Goal: Task Accomplishment & Management: Manage account settings

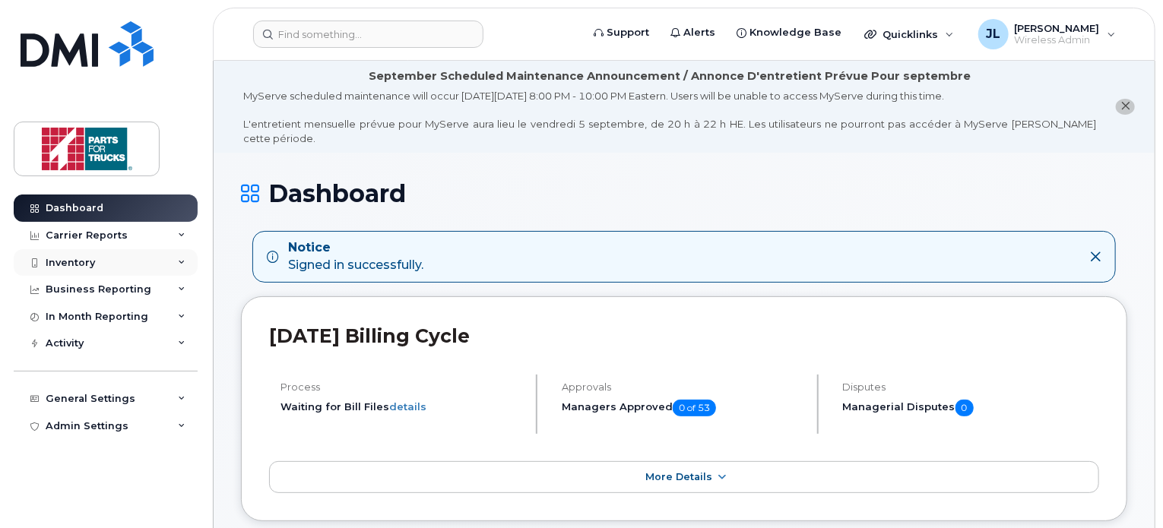
click at [112, 258] on div "Inventory" at bounding box center [106, 262] width 184 height 27
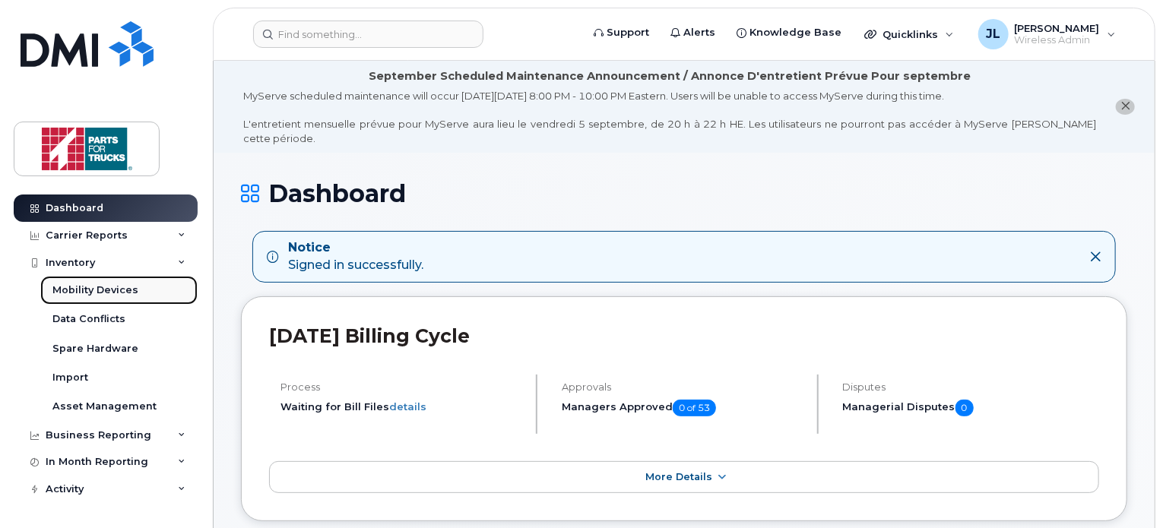
click at [94, 294] on div "Mobility Devices" at bounding box center [95, 290] width 86 height 14
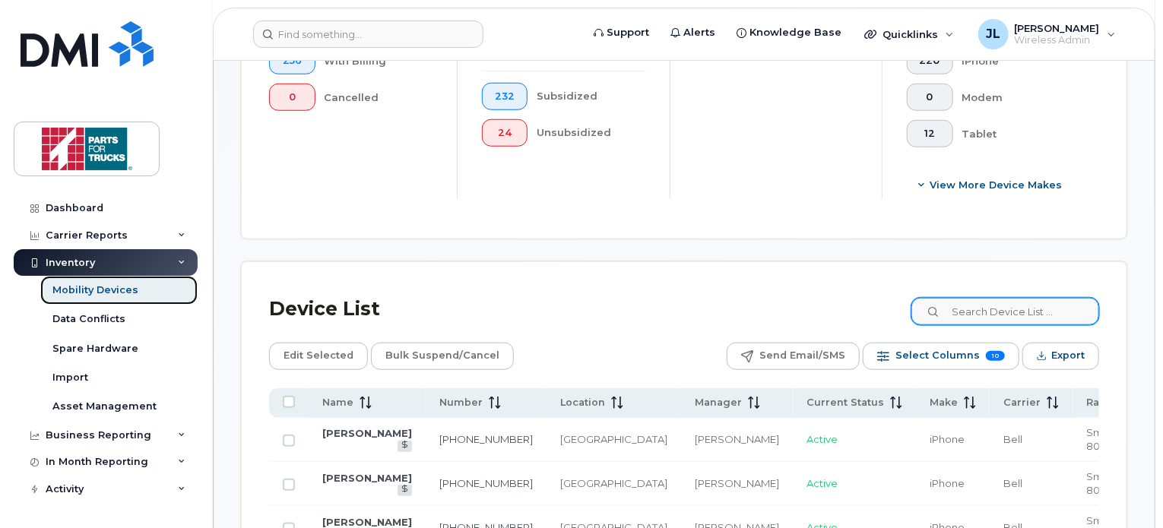
scroll to position [587, 0]
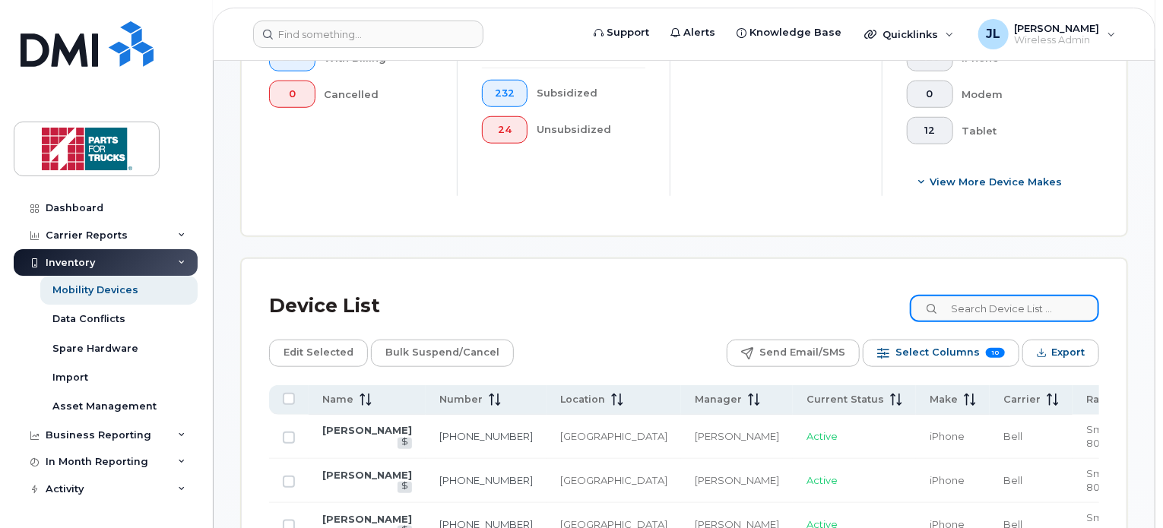
click at [1006, 301] on input at bounding box center [1004, 308] width 189 height 27
type input "spare"
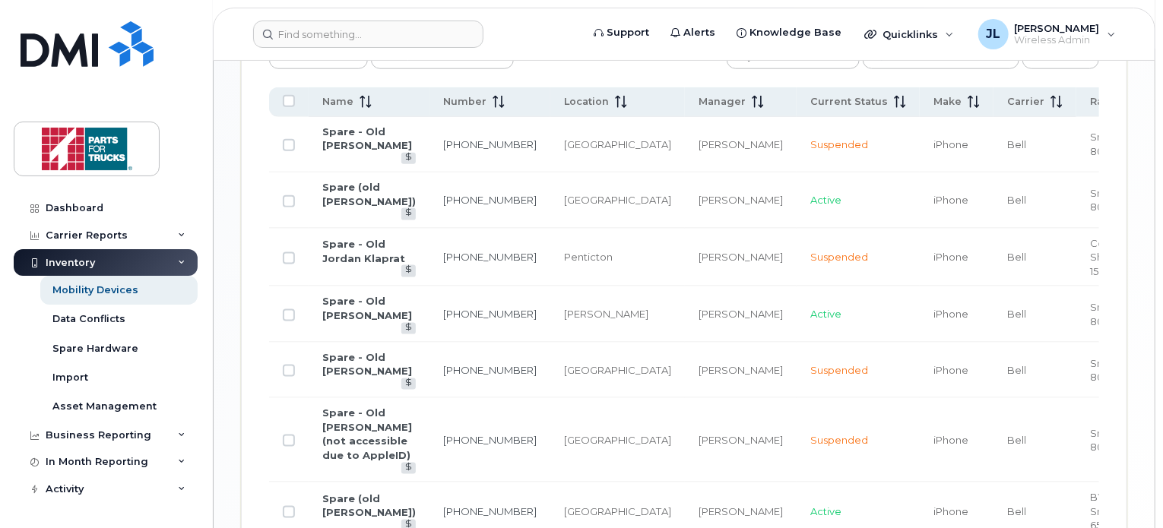
scroll to position [904, 0]
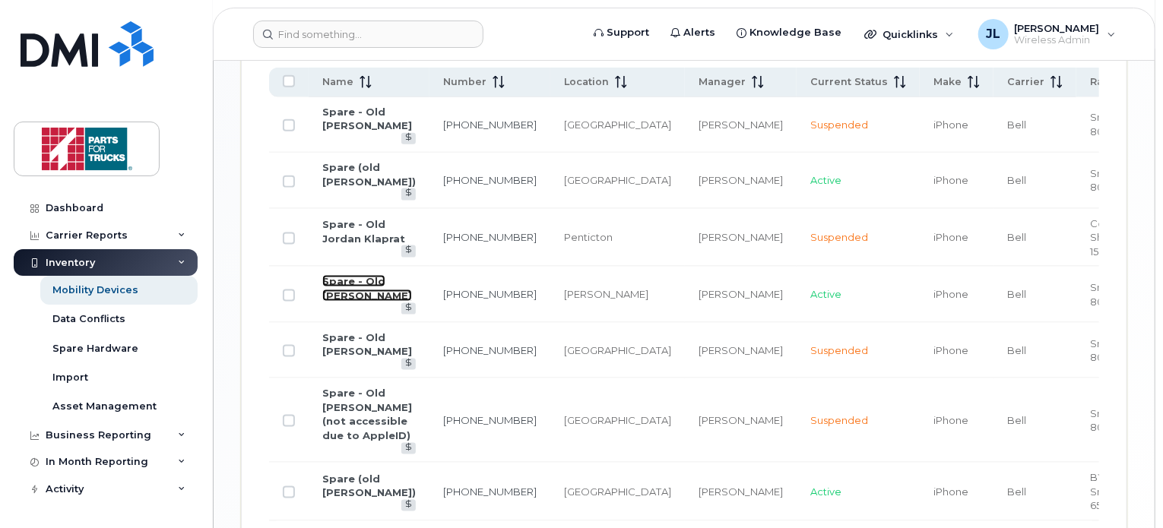
click at [371, 275] on link "Spare - Old Jamie Irvine" at bounding box center [367, 288] width 90 height 27
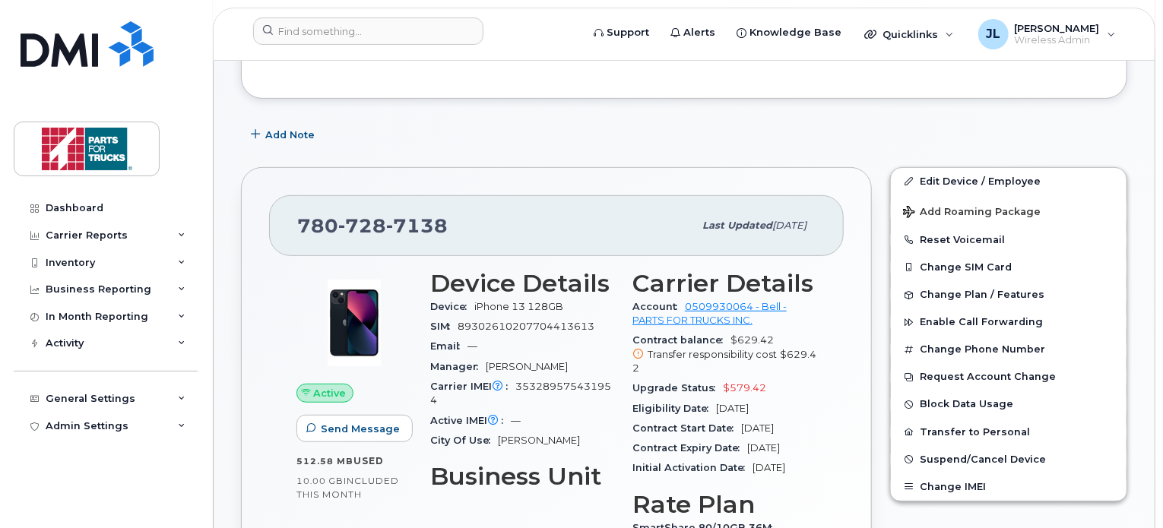
scroll to position [283, 0]
click at [952, 453] on span "Suspend/Cancel Device" at bounding box center [982, 458] width 126 height 11
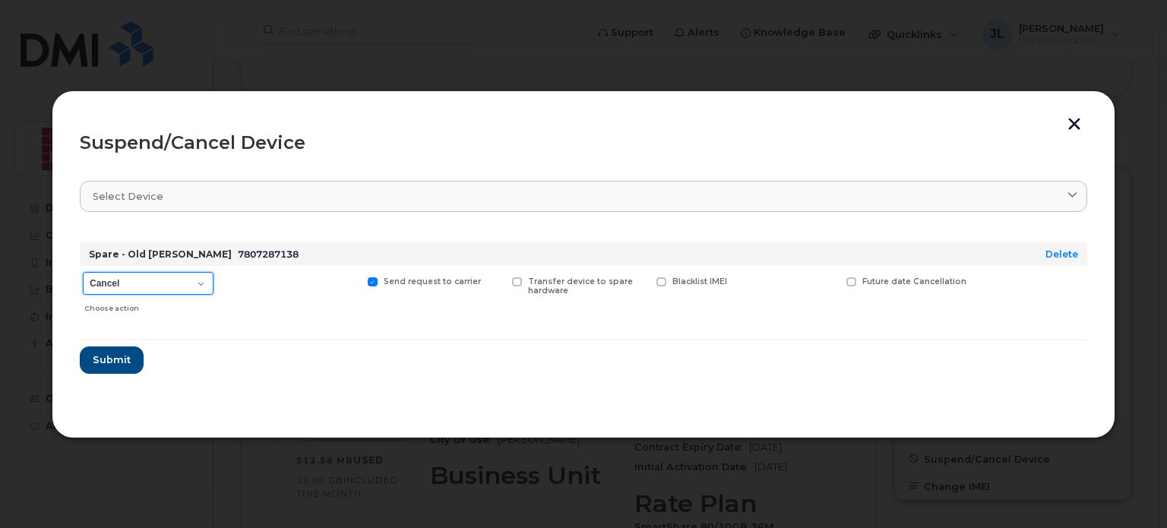
click at [175, 273] on select "Cancel Suspend - Extend Suspension Suspend - Reduced Rate Suspend - Full Rate S…" at bounding box center [148, 283] width 131 height 23
select select "[object Object]"
click at [83, 272] on select "Cancel Suspend - Extend Suspension Suspend - Reduced Rate Suspend - Full Rate S…" at bounding box center [148, 283] width 131 height 23
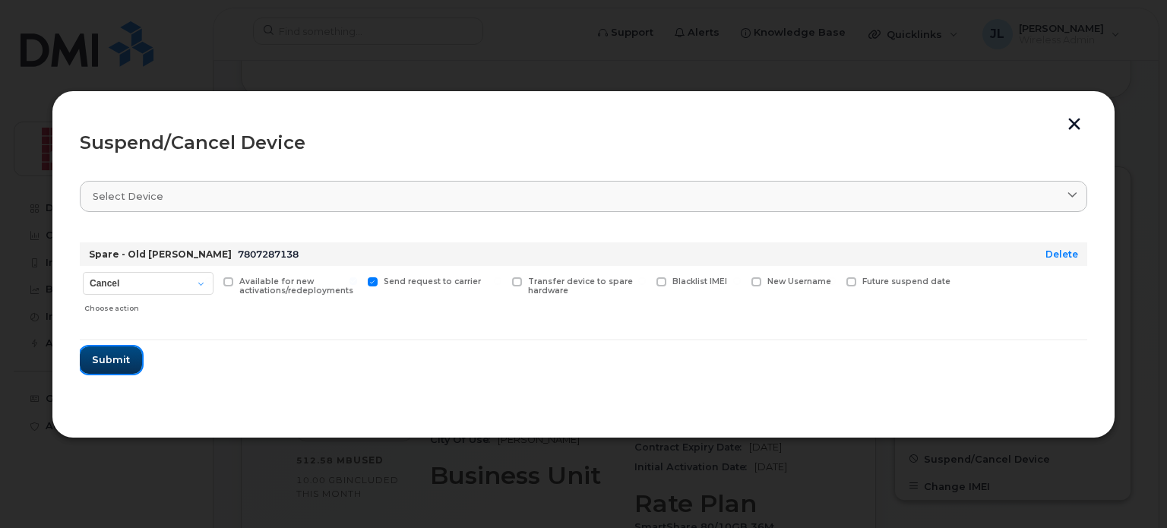
click at [116, 359] on span "Submit" at bounding box center [111, 360] width 38 height 14
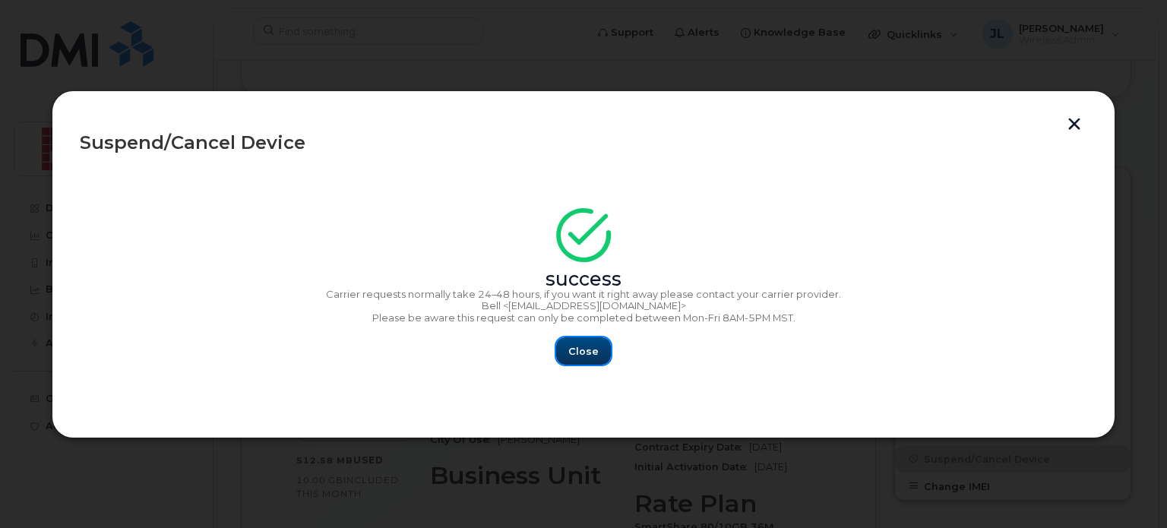
click at [574, 350] on span "Close" at bounding box center [583, 351] width 30 height 14
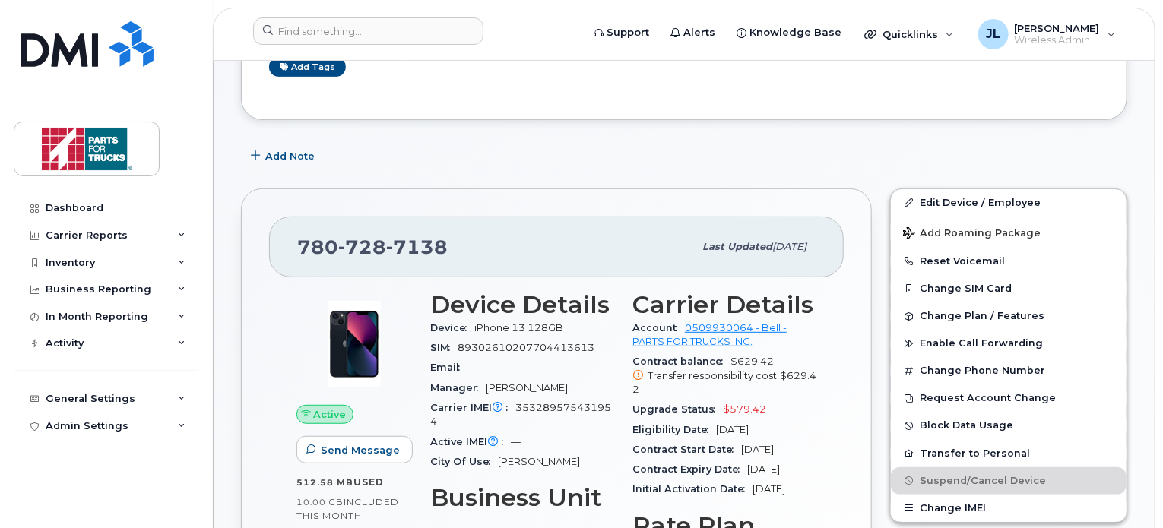
scroll to position [254, 0]
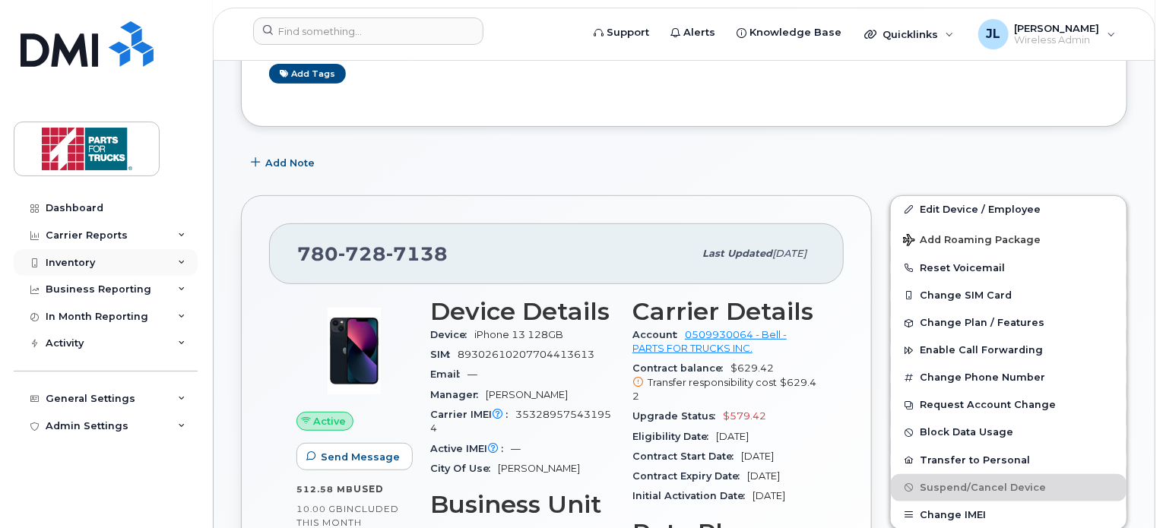
click at [112, 261] on div "Inventory" at bounding box center [106, 262] width 184 height 27
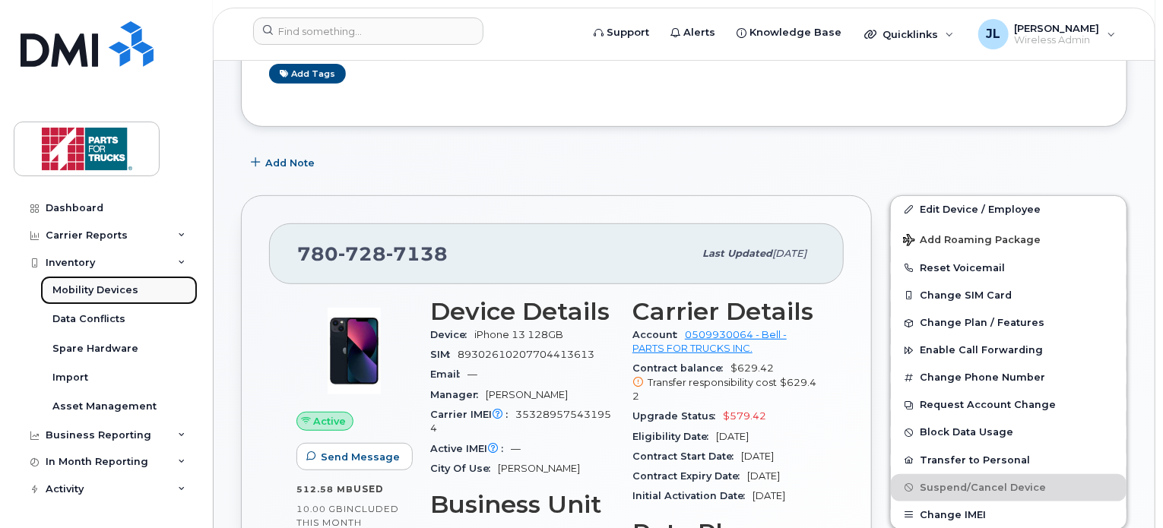
click at [96, 289] on div "Mobility Devices" at bounding box center [95, 290] width 86 height 14
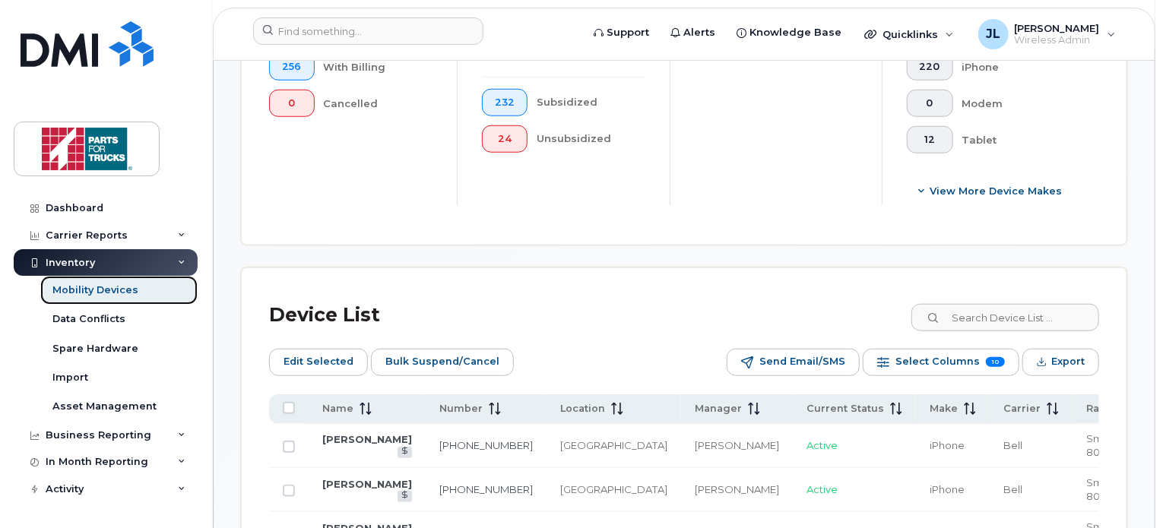
scroll to position [610, 0]
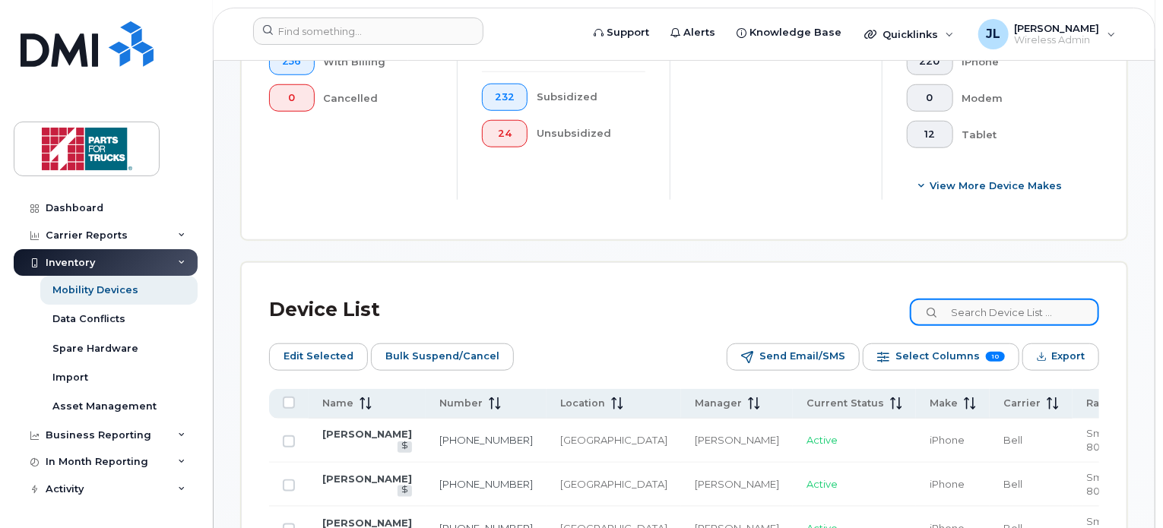
click at [1019, 314] on input at bounding box center [1004, 312] width 189 height 27
type input "spare"
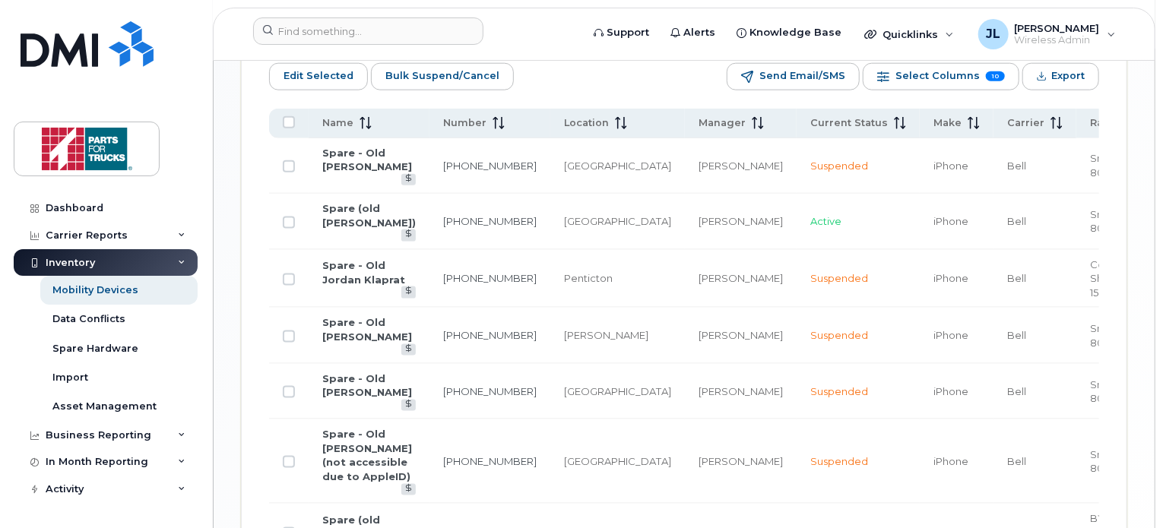
scroll to position [885, 0]
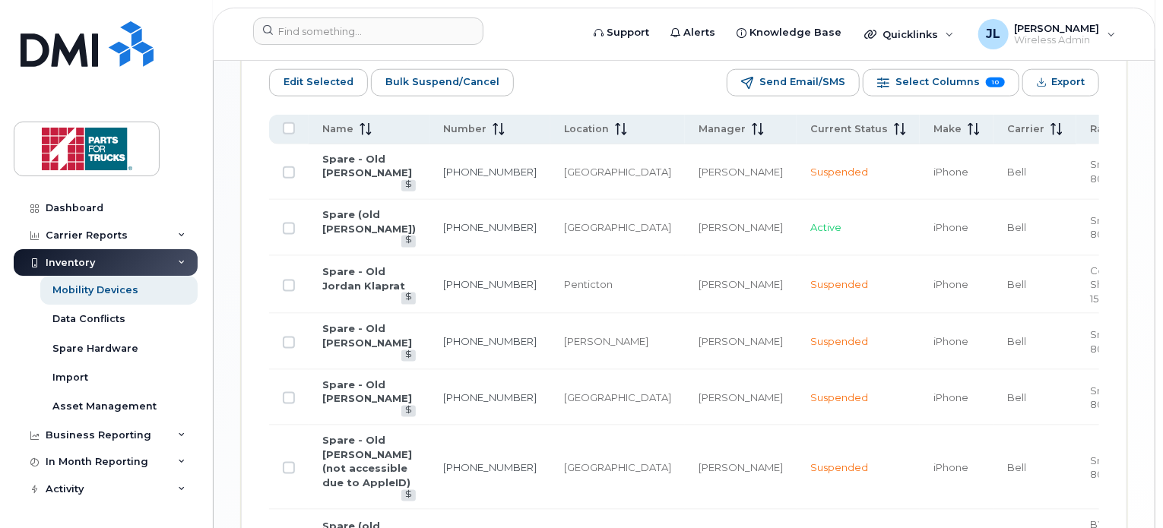
click at [356, 208] on td "Spare (old Chad Murphy)" at bounding box center [369, 227] width 121 height 55
click at [355, 208] on link "Spare (old [PERSON_NAME])" at bounding box center [368, 221] width 93 height 27
click at [343, 209] on link "Spare (old [PERSON_NAME])" at bounding box center [368, 221] width 93 height 27
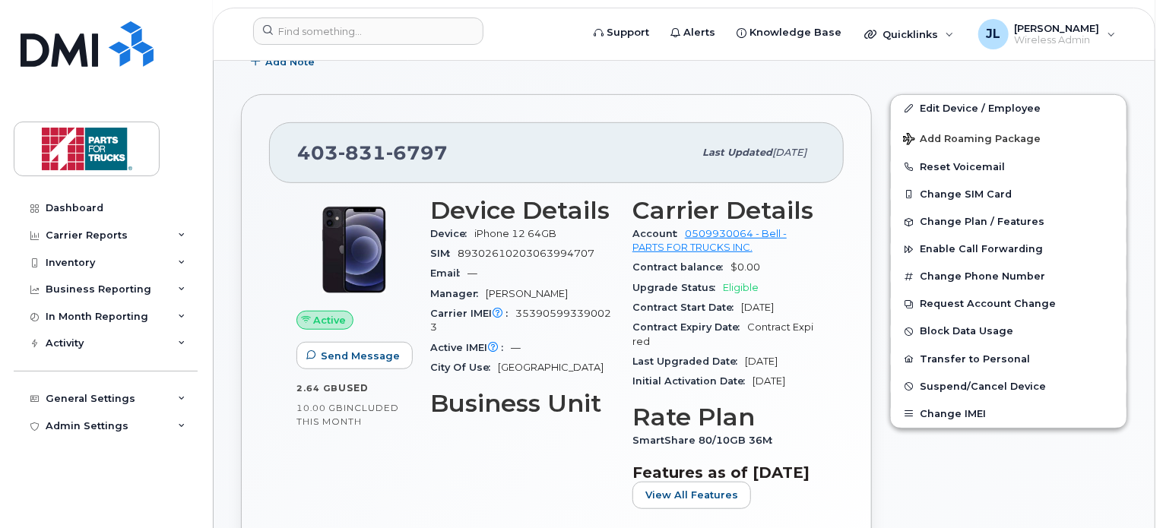
scroll to position [356, 0]
click at [988, 380] on span "Suspend/Cancel Device" at bounding box center [982, 385] width 126 height 11
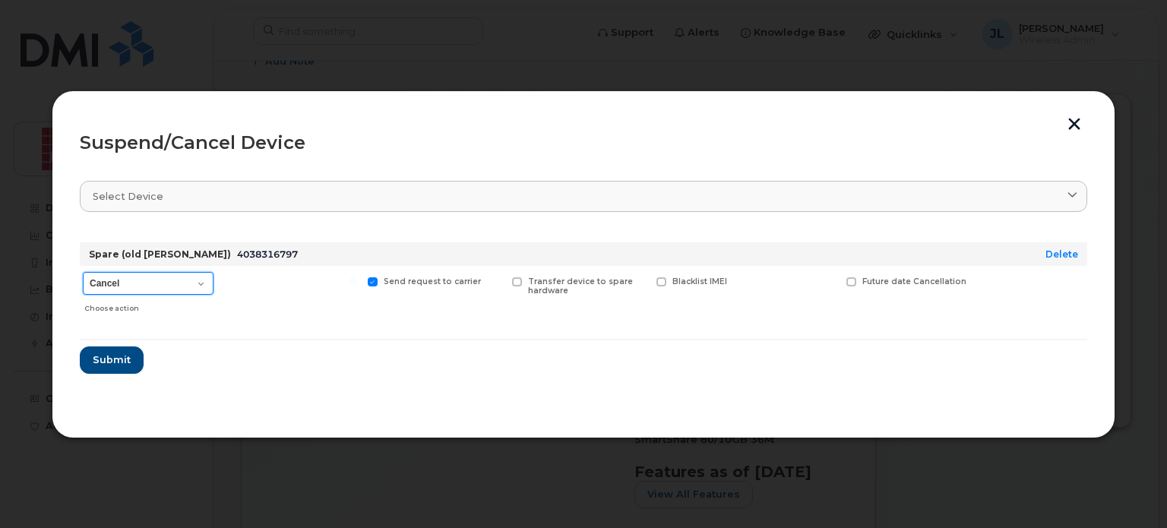
click at [194, 285] on select "Cancel Suspend - Extend Suspension Suspend - Reduced Rate Suspend - Full Rate S…" at bounding box center [148, 283] width 131 height 23
select select "[object Object]"
click at [83, 272] on select "Cancel Suspend - Extend Suspension Suspend - Reduced Rate Suspend - Full Rate S…" at bounding box center [148, 283] width 131 height 23
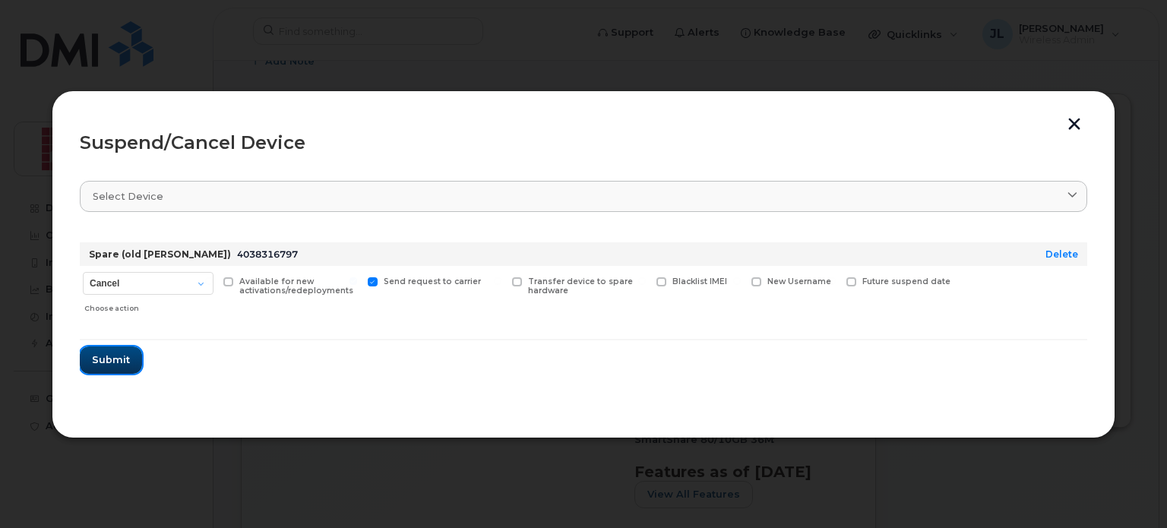
click at [110, 353] on span "Submit" at bounding box center [111, 360] width 38 height 14
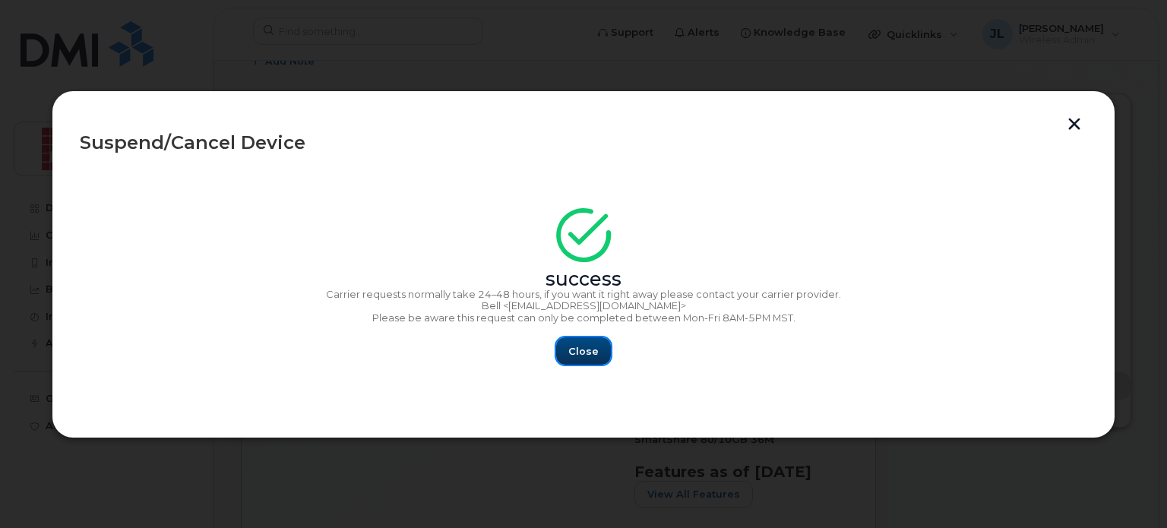
click at [582, 361] on button "Close" at bounding box center [583, 350] width 55 height 27
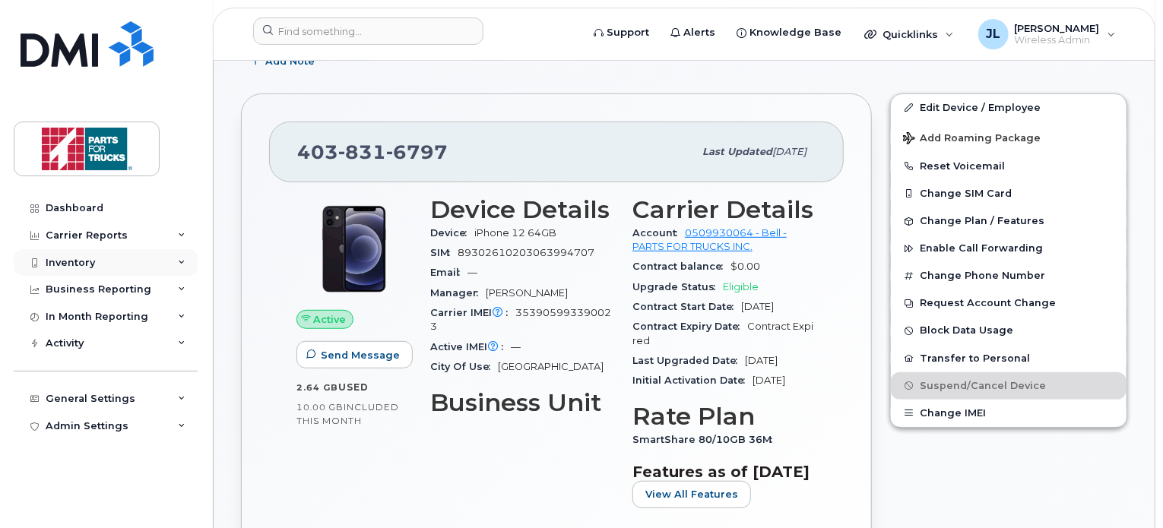
click at [125, 260] on div "Inventory" at bounding box center [106, 262] width 184 height 27
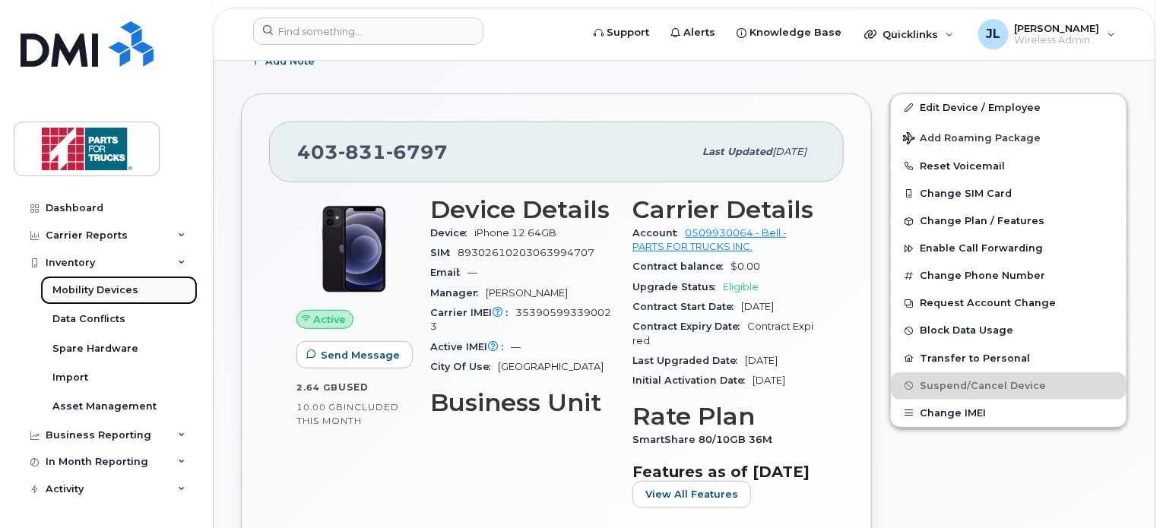
click at [106, 286] on div "Mobility Devices" at bounding box center [95, 290] width 86 height 14
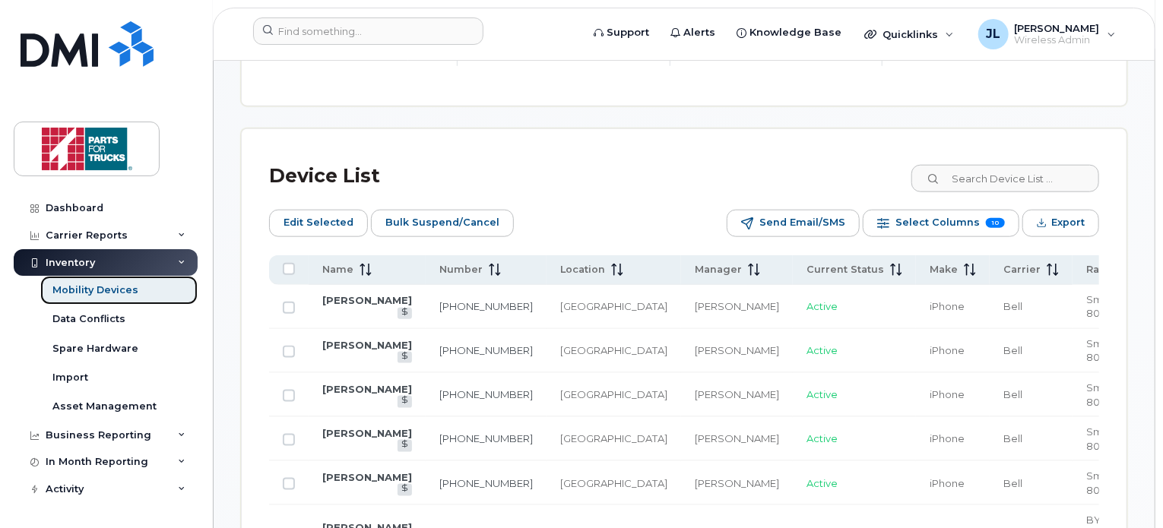
scroll to position [638, 0]
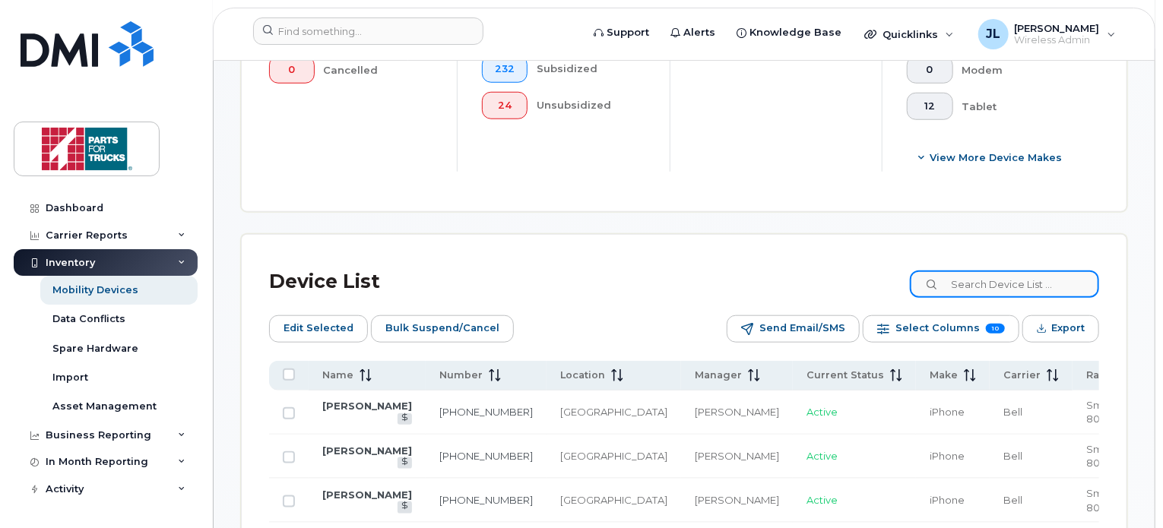
click at [1002, 286] on input at bounding box center [1004, 284] width 189 height 27
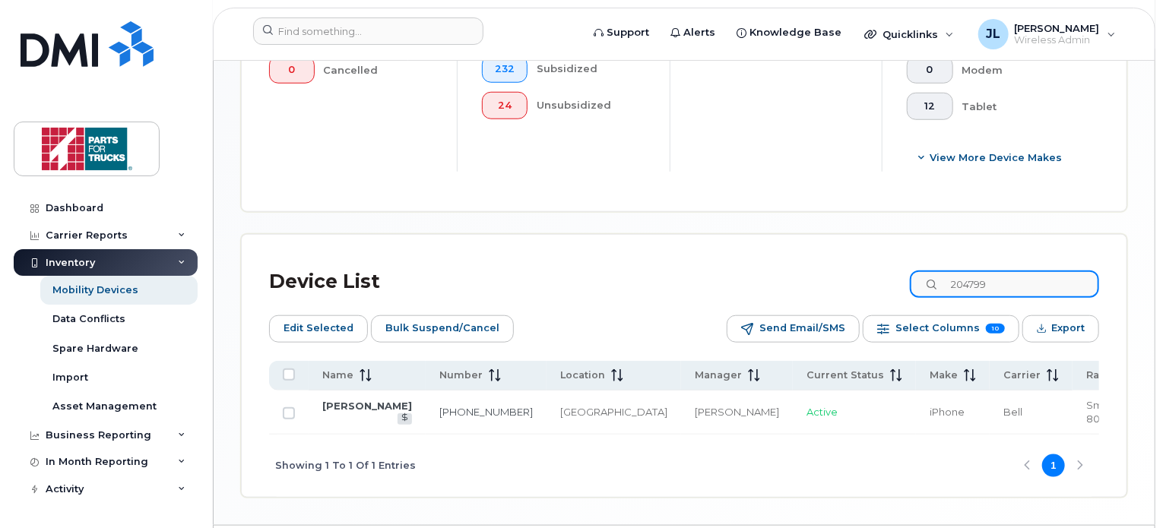
type input "204799"
click at [356, 404] on link "[PERSON_NAME]" at bounding box center [367, 406] width 90 height 12
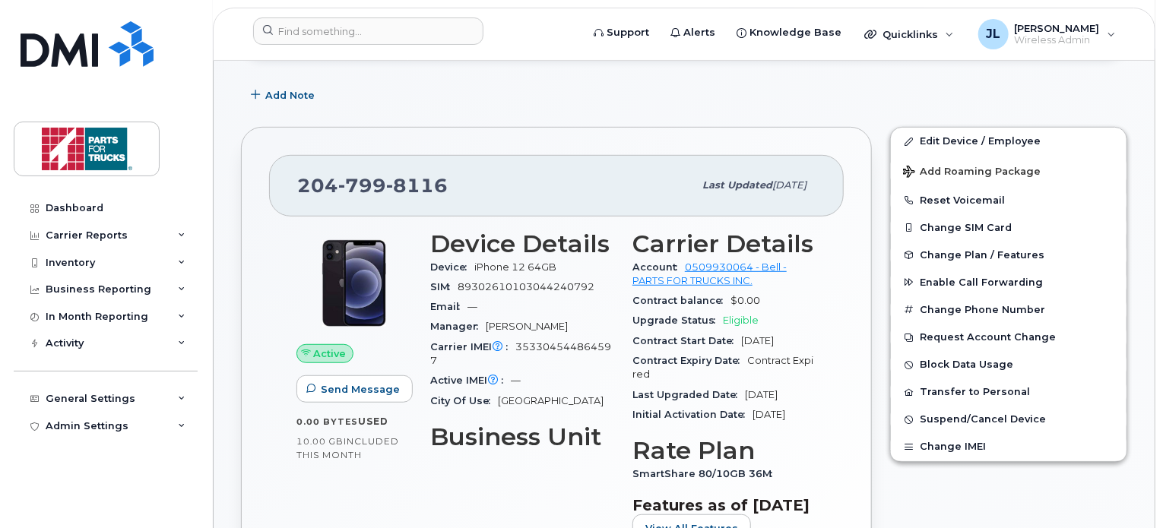
scroll to position [541, 0]
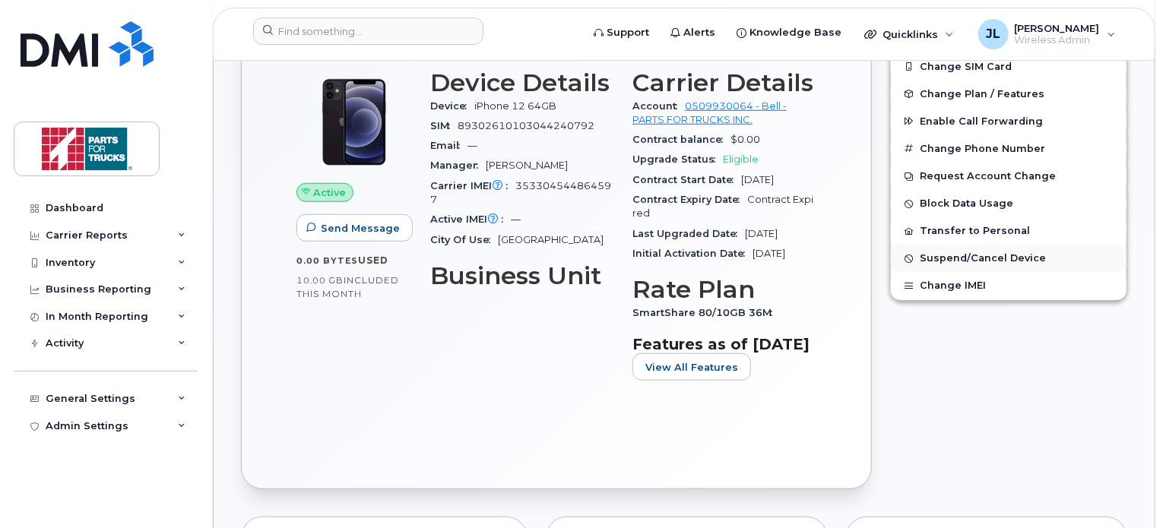
click at [990, 253] on span "Suspend/Cancel Device" at bounding box center [982, 258] width 126 height 11
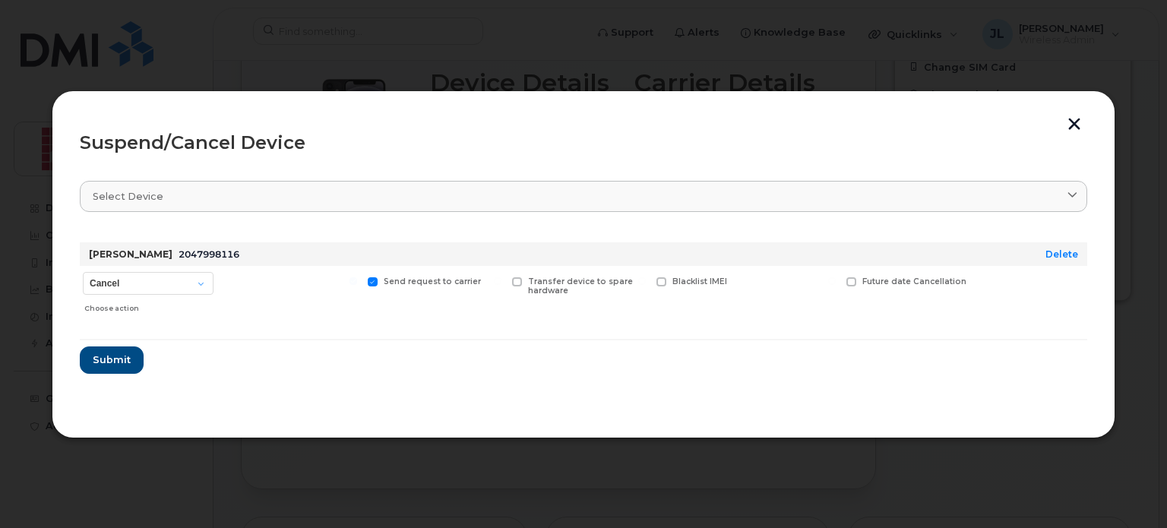
click at [1068, 134] on div "Suspend/Cancel Device" at bounding box center [584, 143] width 1008 height 18
click at [1072, 123] on button "button" at bounding box center [1074, 126] width 23 height 16
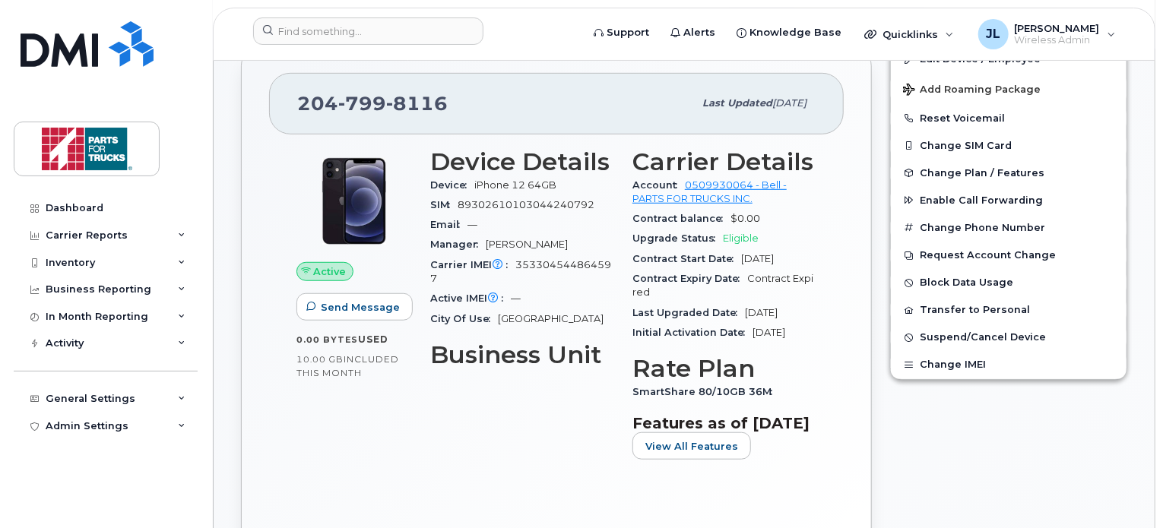
scroll to position [468, 0]
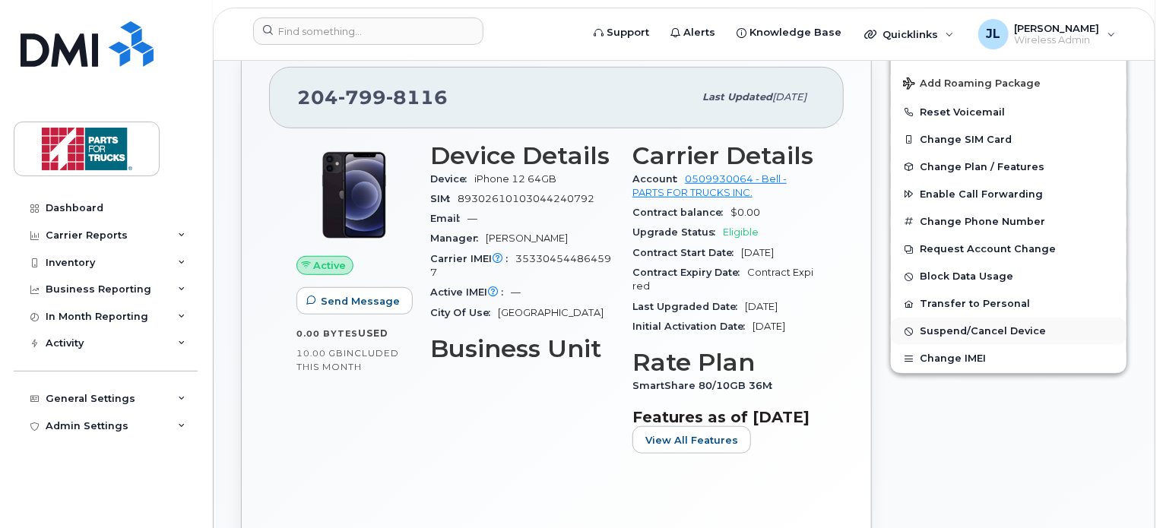
click at [947, 326] on span "Suspend/Cancel Device" at bounding box center [982, 331] width 126 height 11
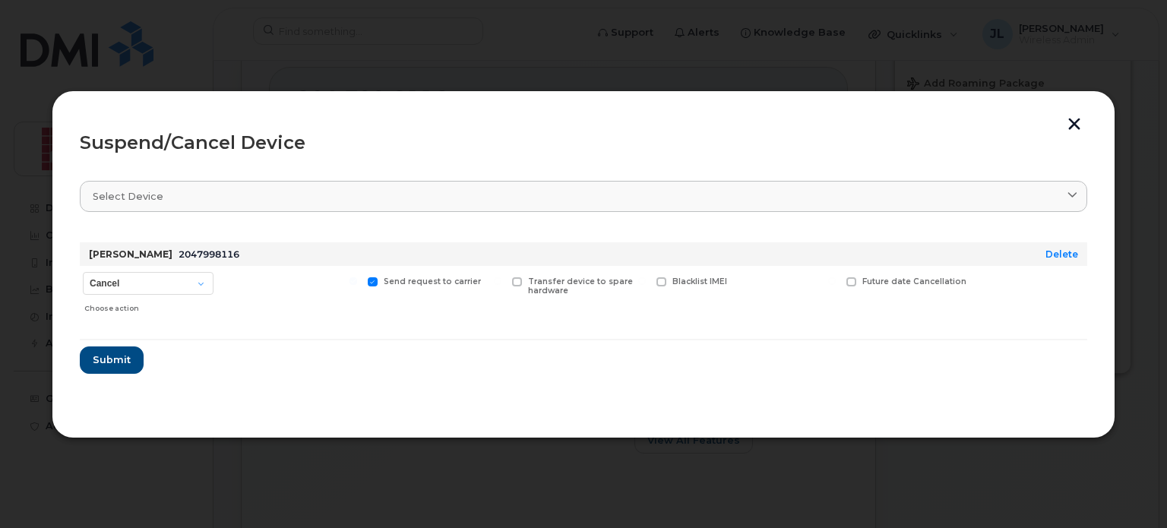
click at [1083, 127] on button "button" at bounding box center [1074, 126] width 23 height 16
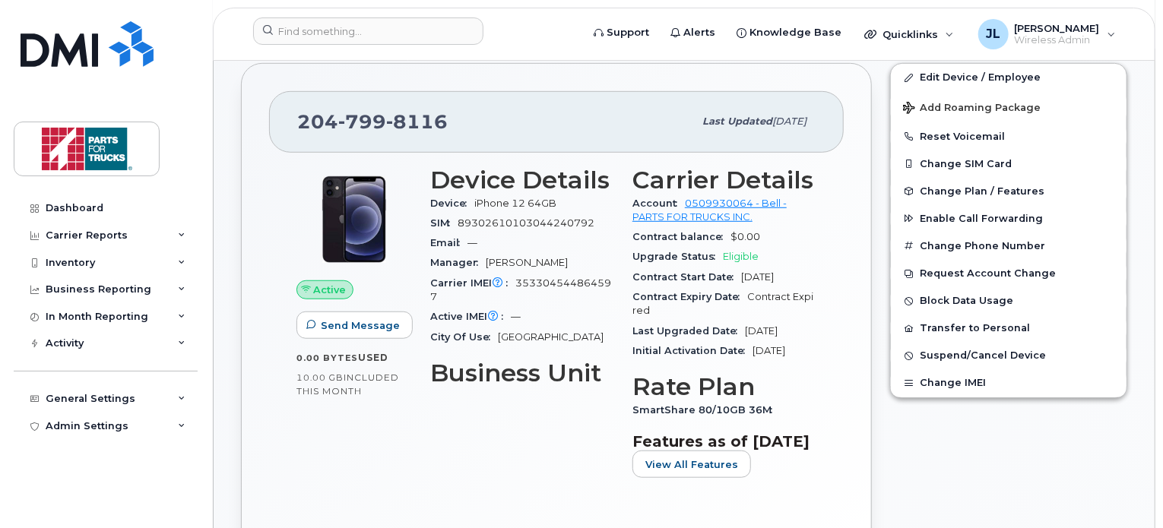
scroll to position [407, 0]
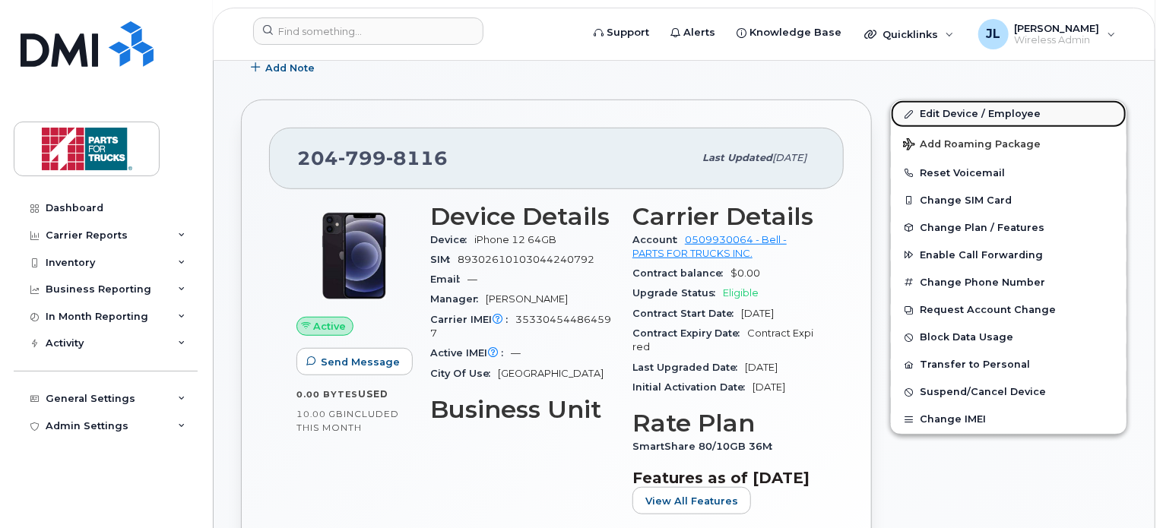
click at [985, 100] on link "Edit Device / Employee" at bounding box center [1009, 113] width 236 height 27
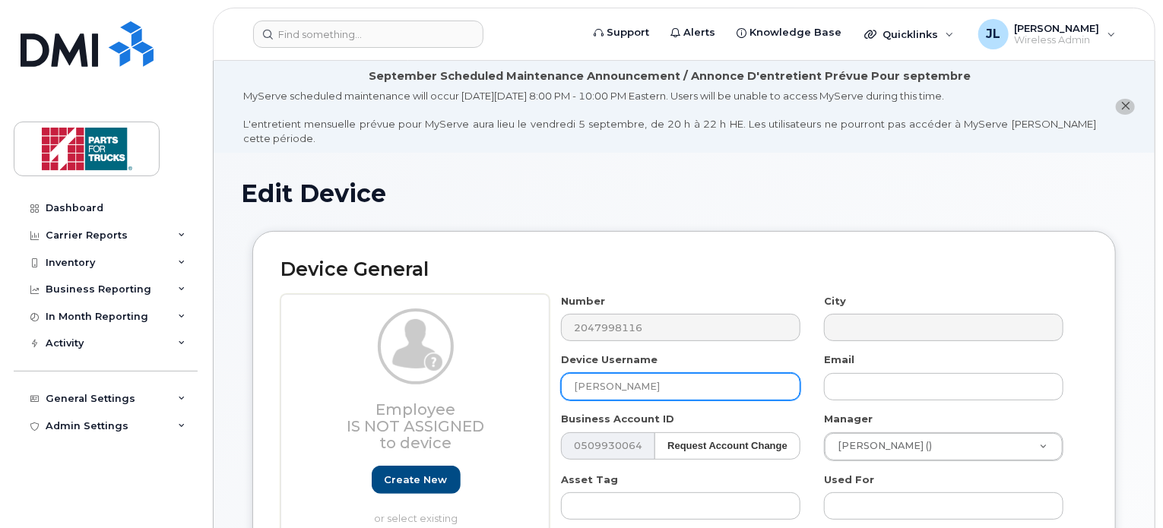
click at [573, 376] on input "[PERSON_NAME]" at bounding box center [680, 386] width 239 height 27
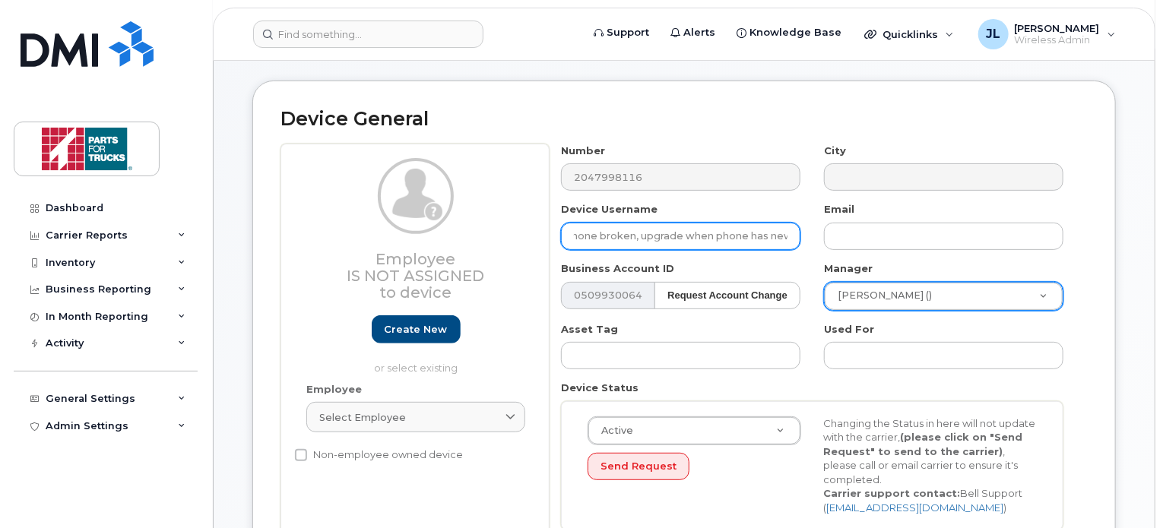
scroll to position [151, 0]
type input "Spare (old [PERSON_NAME]) - Phone broken, upgrade when phone has new user"
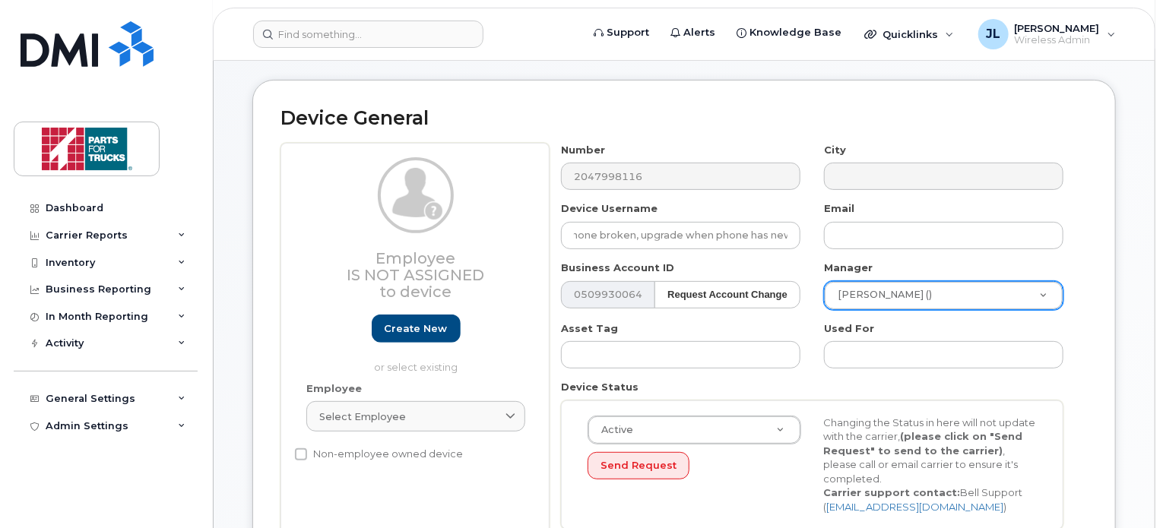
scroll to position [0, 0]
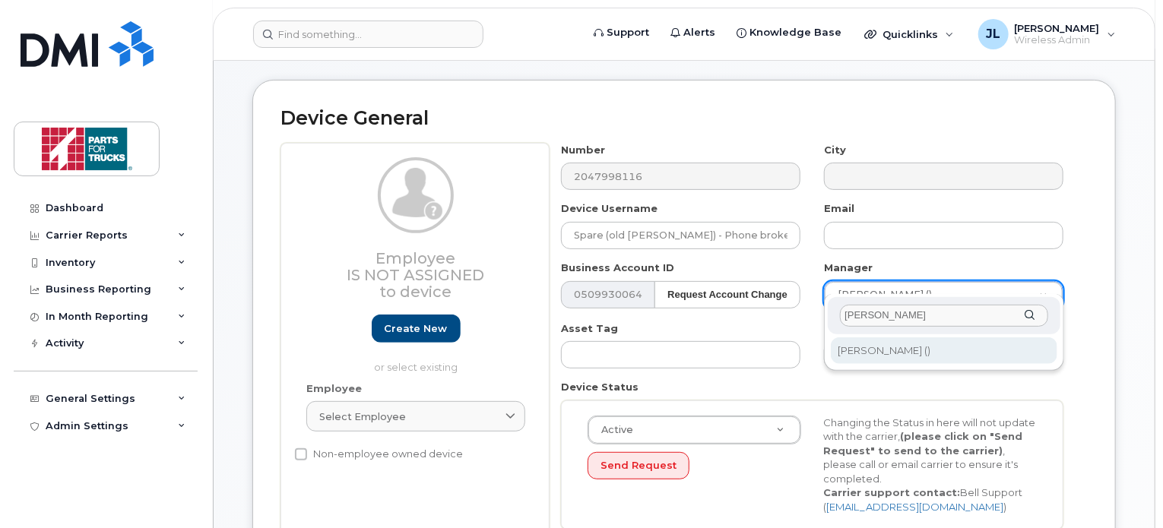
type input "[PERSON_NAME]"
type input "1918267"
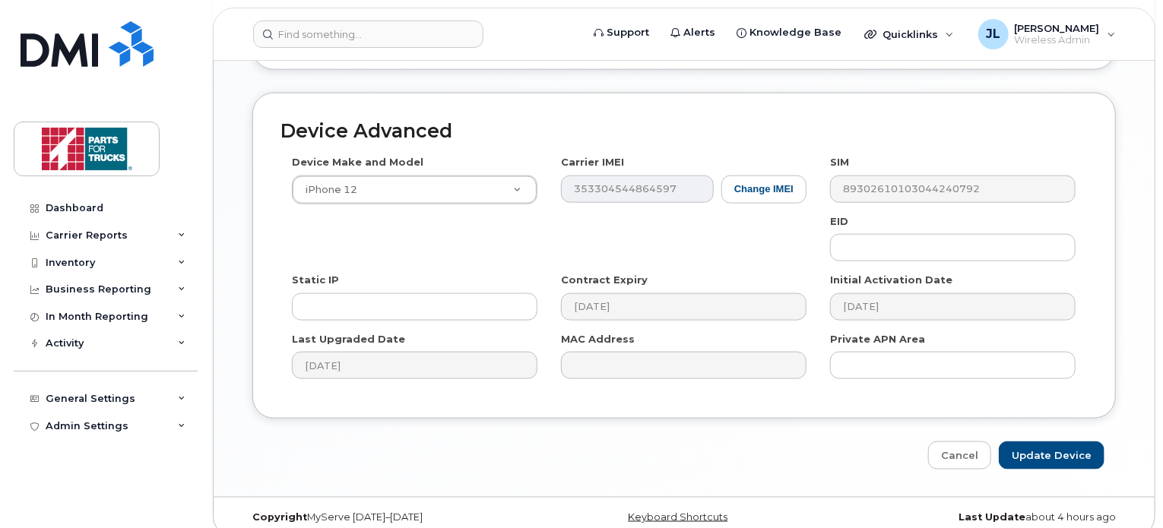
scroll to position [869, 0]
click at [1035, 442] on input "Update Device" at bounding box center [1052, 456] width 106 height 28
type input "Saving..."
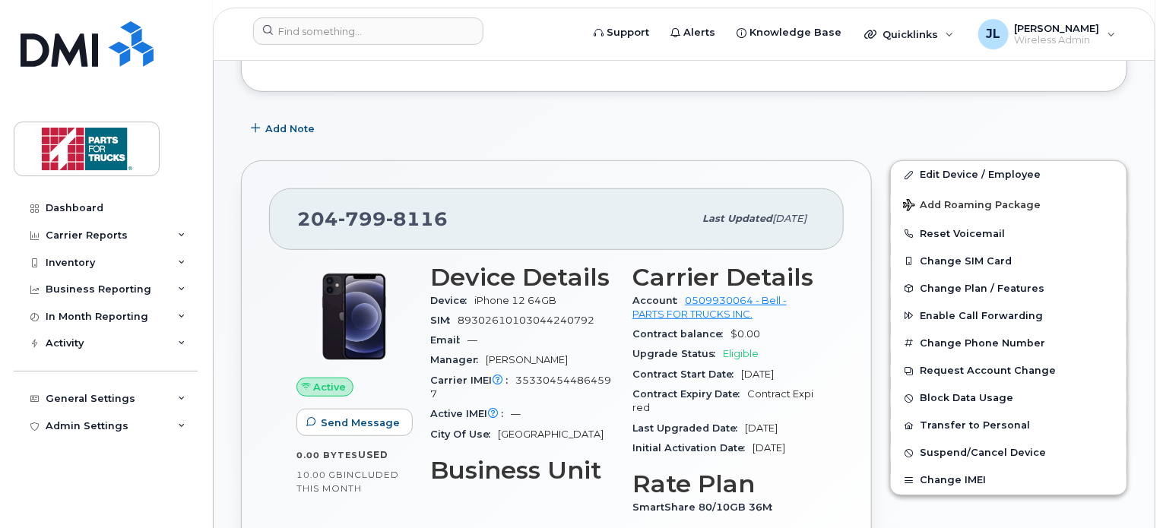
scroll to position [374, 0]
click at [972, 447] on span "Suspend/Cancel Device" at bounding box center [982, 452] width 126 height 11
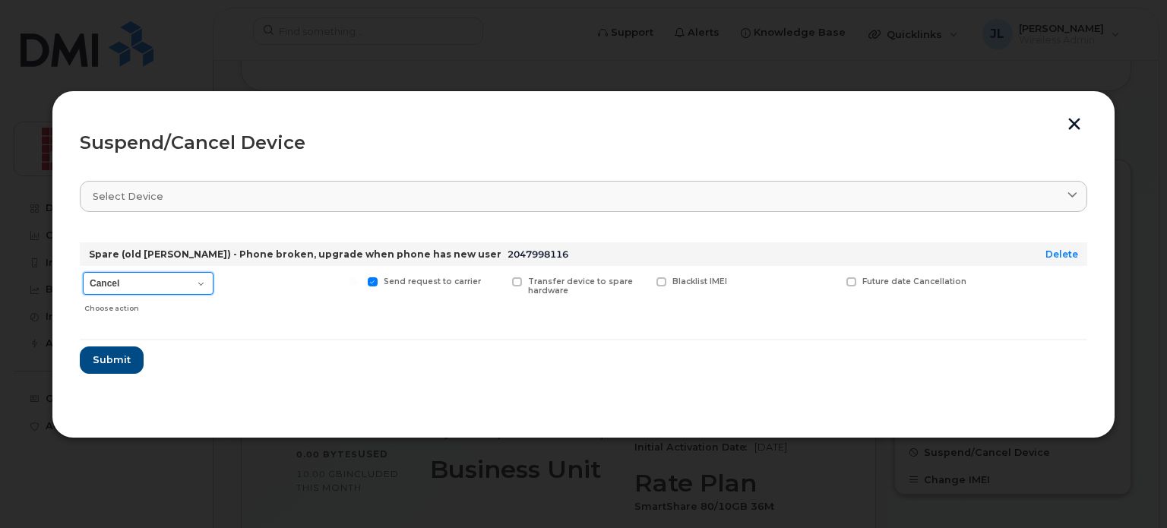
click at [134, 279] on select "Cancel Suspend - Extend Suspension Suspend - Reduced Rate Suspend - Full Rate S…" at bounding box center [148, 283] width 131 height 23
select select "[object Object]"
click at [83, 272] on select "Cancel Suspend - Extend Suspension Suspend - Reduced Rate Suspend - Full Rate S…" at bounding box center [148, 283] width 131 height 23
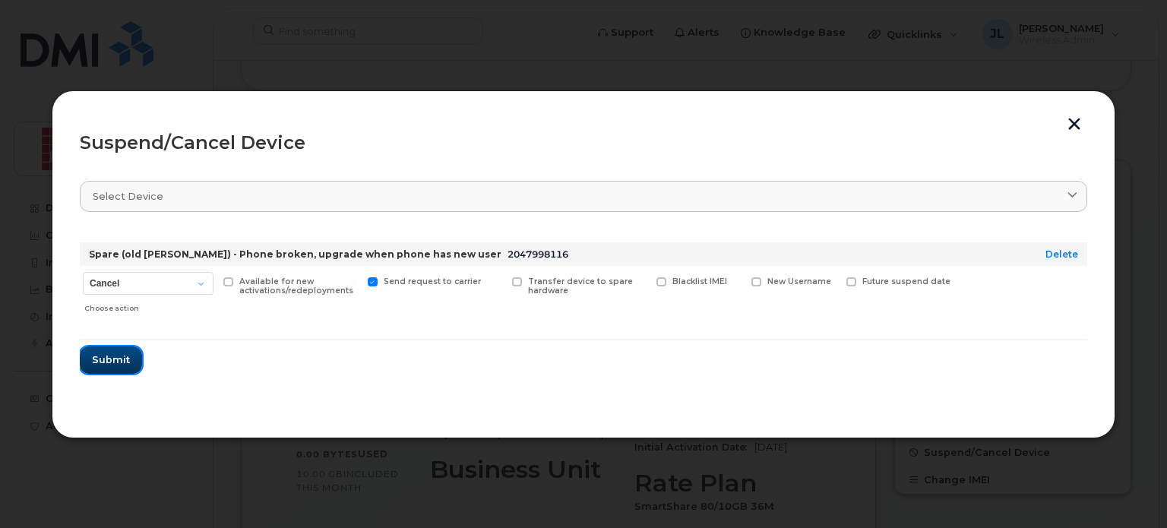
click at [116, 367] on button "Submit" at bounding box center [111, 360] width 62 height 27
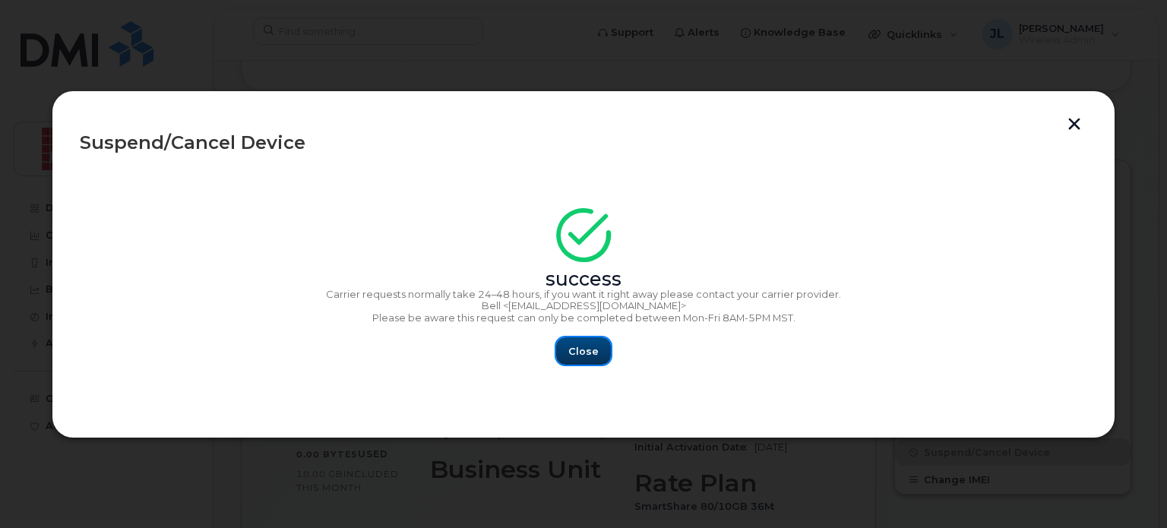
click at [584, 350] on span "Close" at bounding box center [583, 351] width 30 height 14
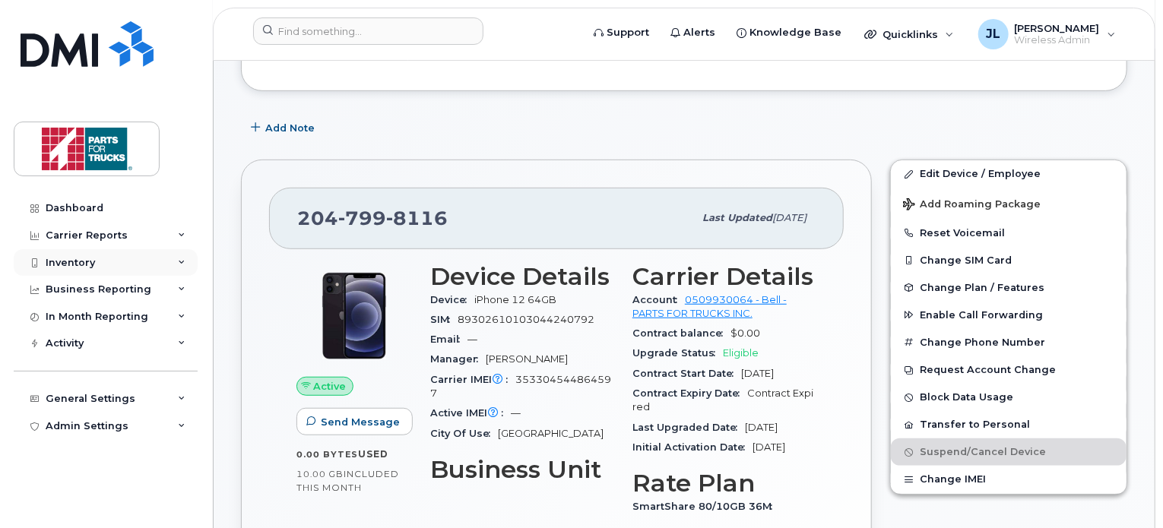
click at [99, 261] on div "Inventory" at bounding box center [106, 262] width 184 height 27
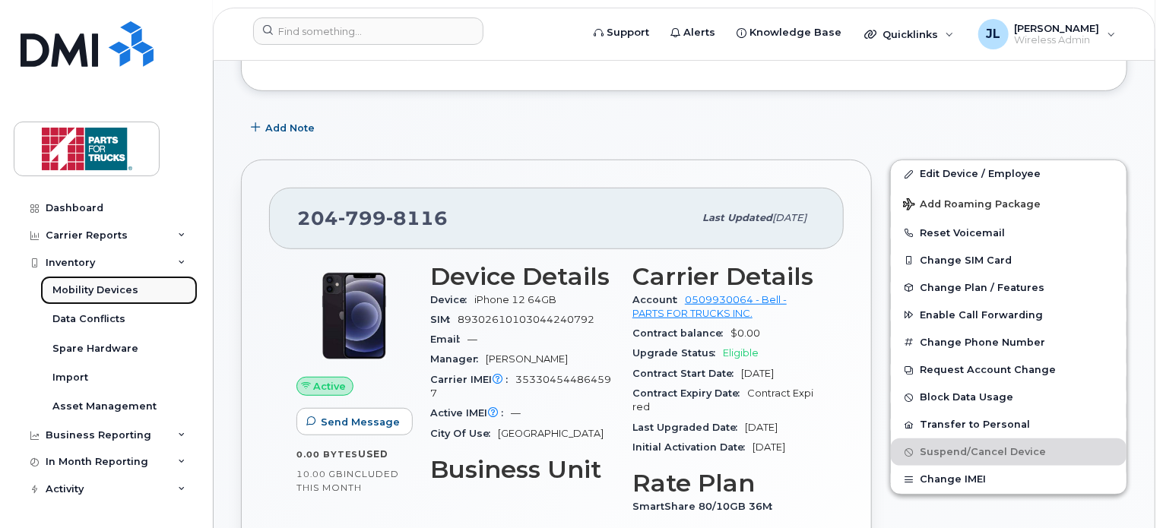
click at [94, 289] on div "Mobility Devices" at bounding box center [95, 290] width 86 height 14
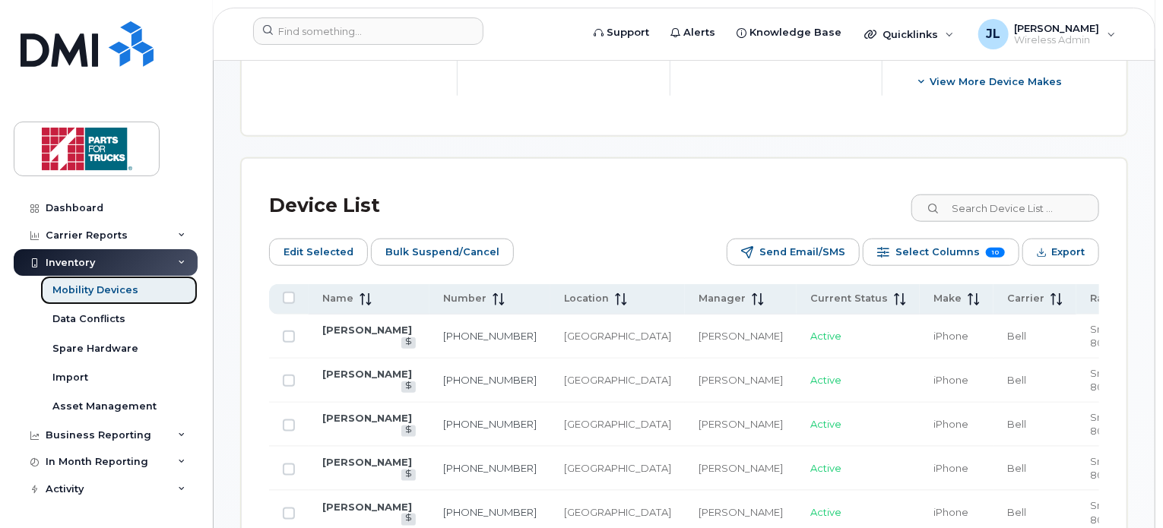
scroll to position [678, 0]
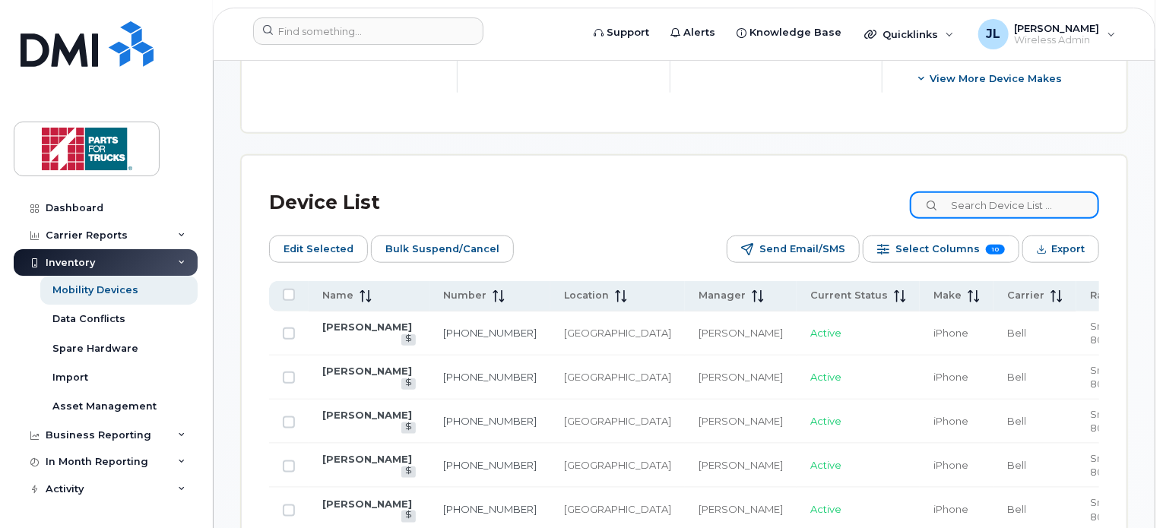
drag, startPoint x: 1009, startPoint y: 201, endPoint x: 1022, endPoint y: 177, distance: 27.5
type input "spare"
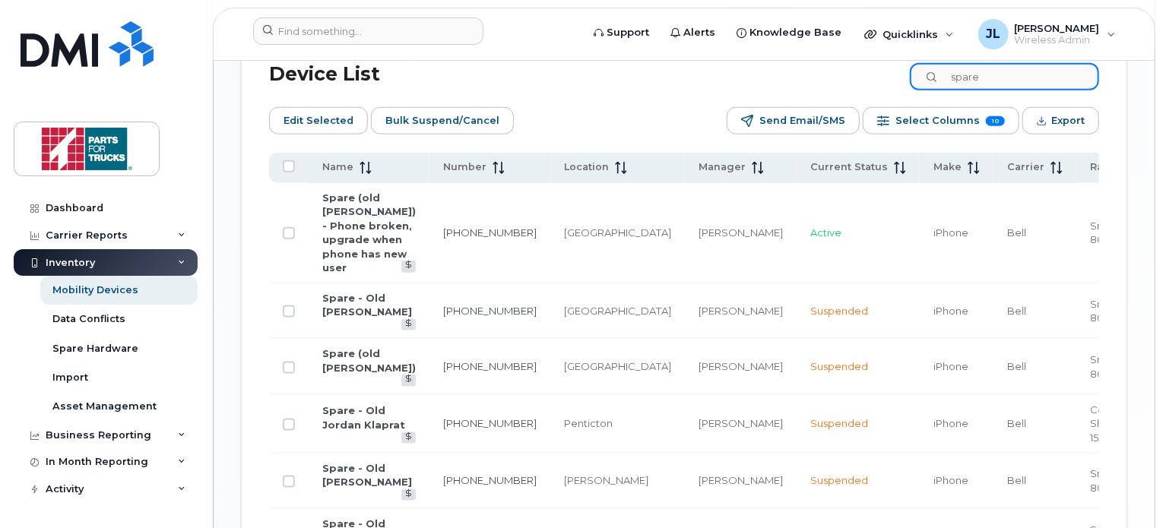
scroll to position [802, 0]
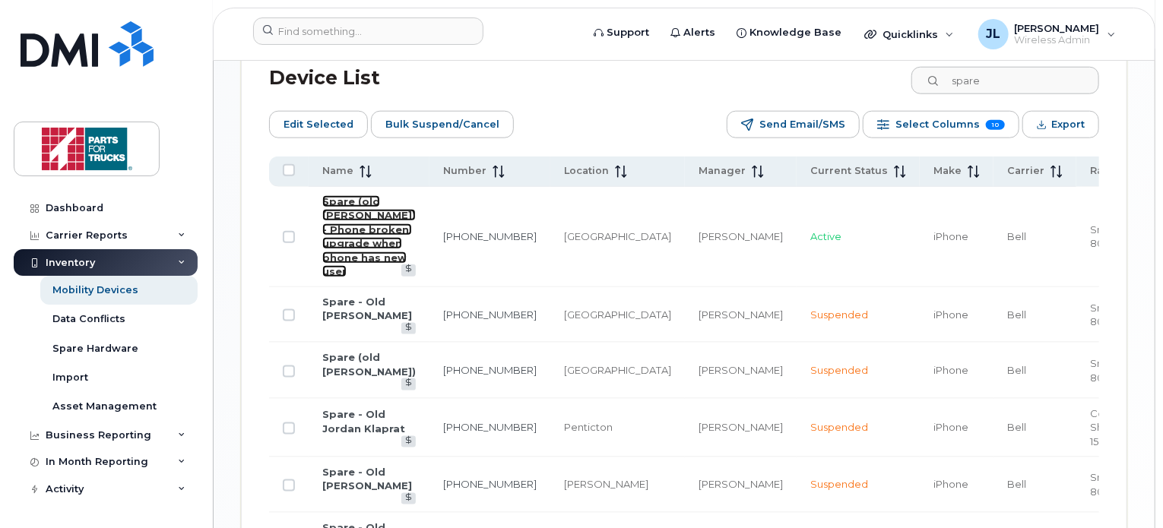
click at [385, 231] on link "Spare (old [PERSON_NAME]) - Phone broken, upgrade when phone has new user" at bounding box center [368, 236] width 93 height 83
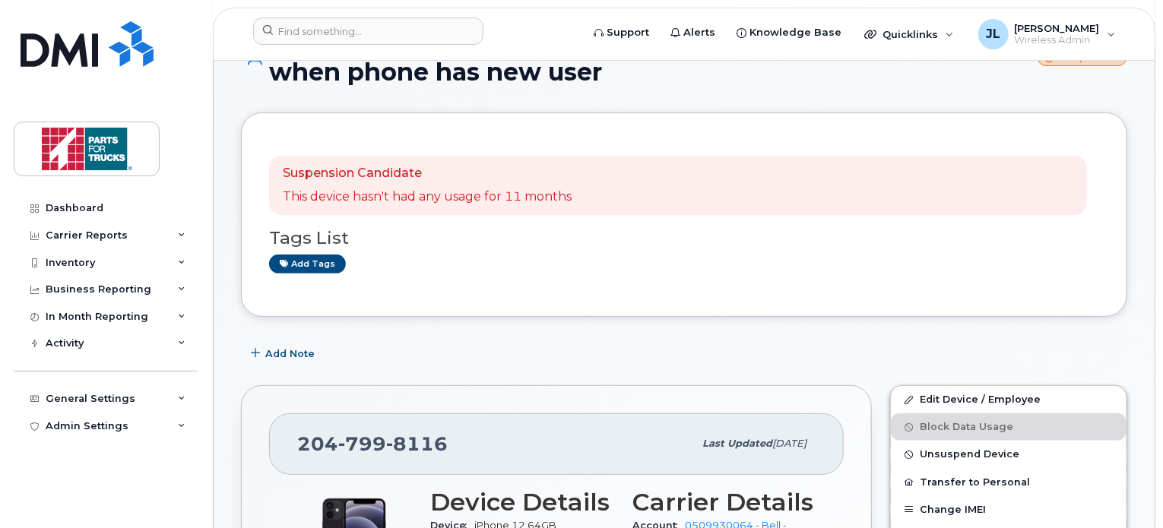
scroll to position [139, 0]
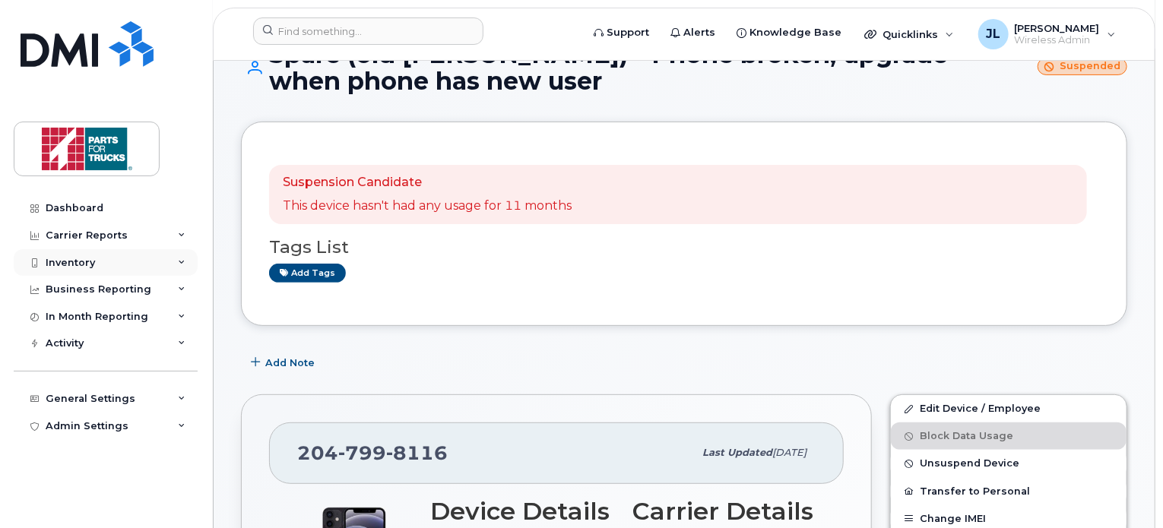
click at [102, 261] on div "Inventory" at bounding box center [106, 262] width 184 height 27
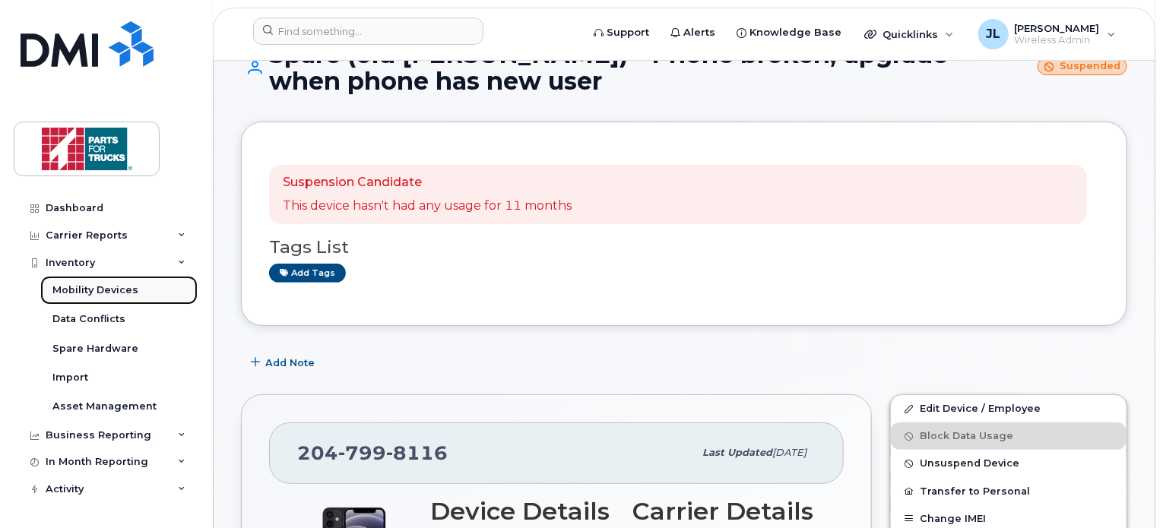
click at [94, 285] on div "Mobility Devices" at bounding box center [95, 290] width 86 height 14
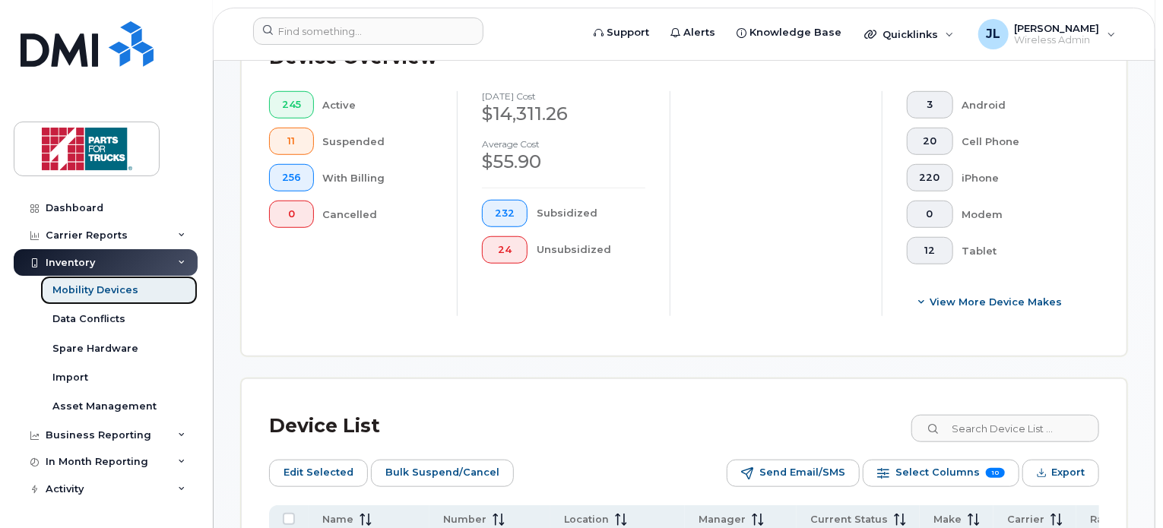
scroll to position [756, 0]
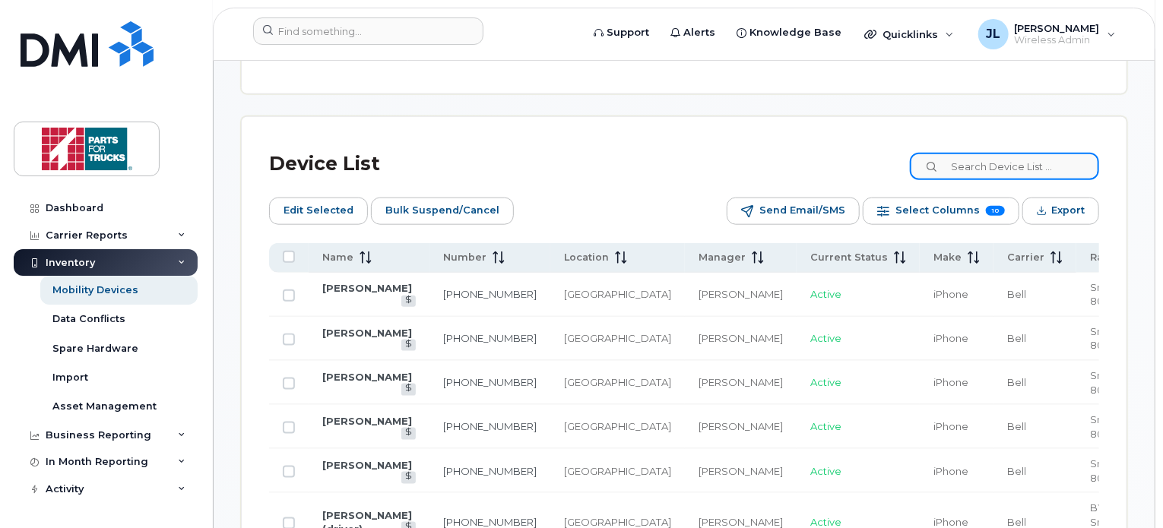
click at [1005, 157] on input at bounding box center [1004, 166] width 189 height 27
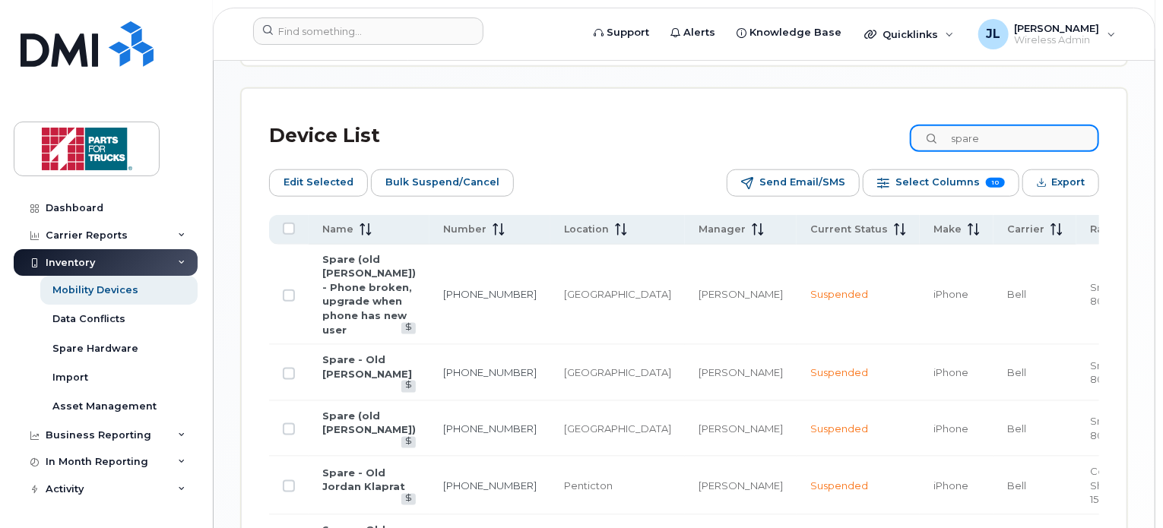
scroll to position [766, 0]
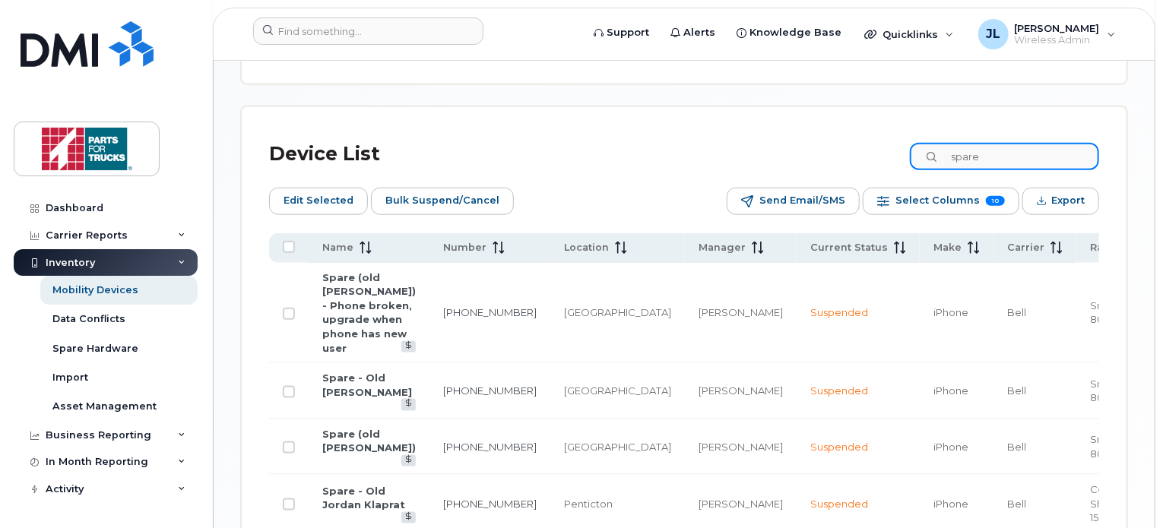
click at [1023, 157] on input "spare" at bounding box center [1004, 156] width 189 height 27
drag, startPoint x: 1023, startPoint y: 157, endPoint x: 998, endPoint y: 152, distance: 25.5
click at [998, 152] on input "spare" at bounding box center [1004, 156] width 189 height 27
drag, startPoint x: 998, startPoint y: 152, endPoint x: 954, endPoint y: 108, distance: 61.8
click at [954, 108] on div "Device List spare Edit Selected Bulk Suspend/Cancel Send Email/SMS Select Colum…" at bounding box center [684, 478] width 885 height 743
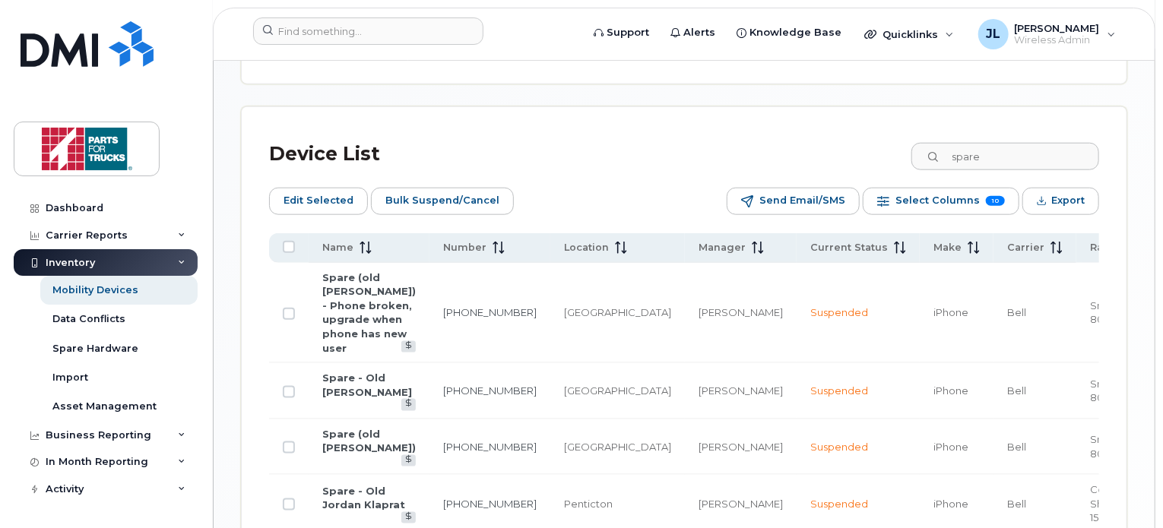
click at [954, 108] on div "Device List spare Edit Selected Bulk Suspend/Cancel Send Email/SMS Select Colum…" at bounding box center [684, 478] width 885 height 743
click at [957, 102] on div "Mobility Devices Devices Save Report Import from CSV Export to CSV Add Device F…" at bounding box center [684, 86] width 886 height 1529
click at [1004, 155] on input "spare" at bounding box center [1004, 156] width 189 height 27
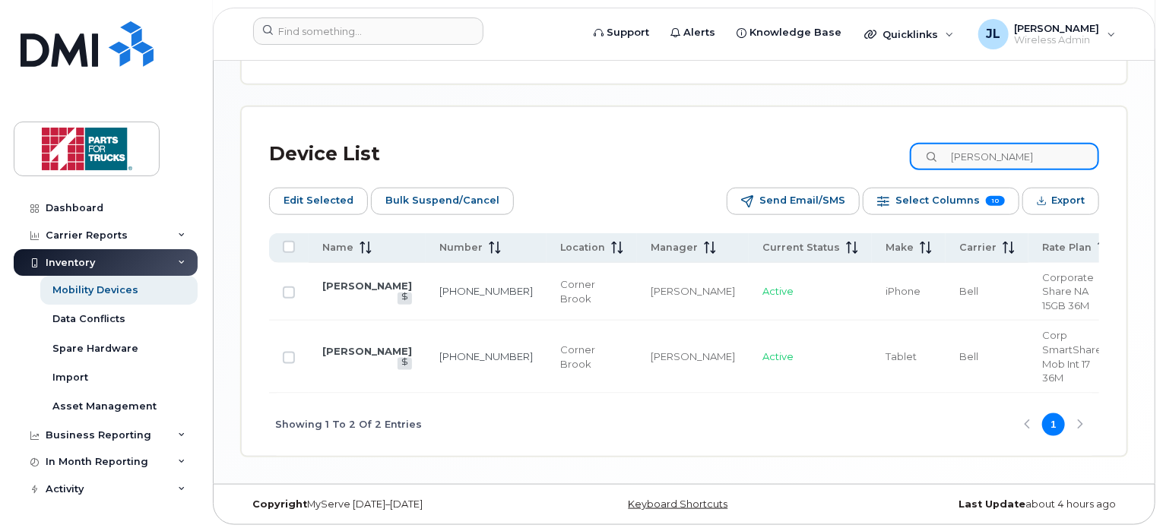
type input "danny re"
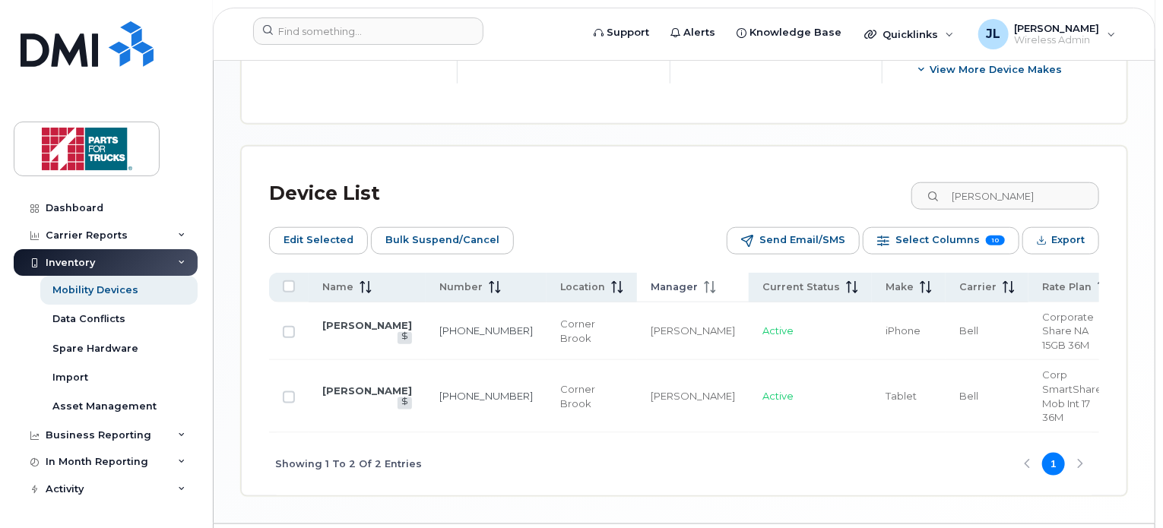
drag, startPoint x: 597, startPoint y: 324, endPoint x: 607, endPoint y: 291, distance: 34.4
drag, startPoint x: 607, startPoint y: 291, endPoint x: 533, endPoint y: 193, distance: 122.7
click at [533, 193] on div "Device List danny re" at bounding box center [684, 194] width 830 height 40
click at [343, 324] on link "[PERSON_NAME]" at bounding box center [367, 325] width 90 height 12
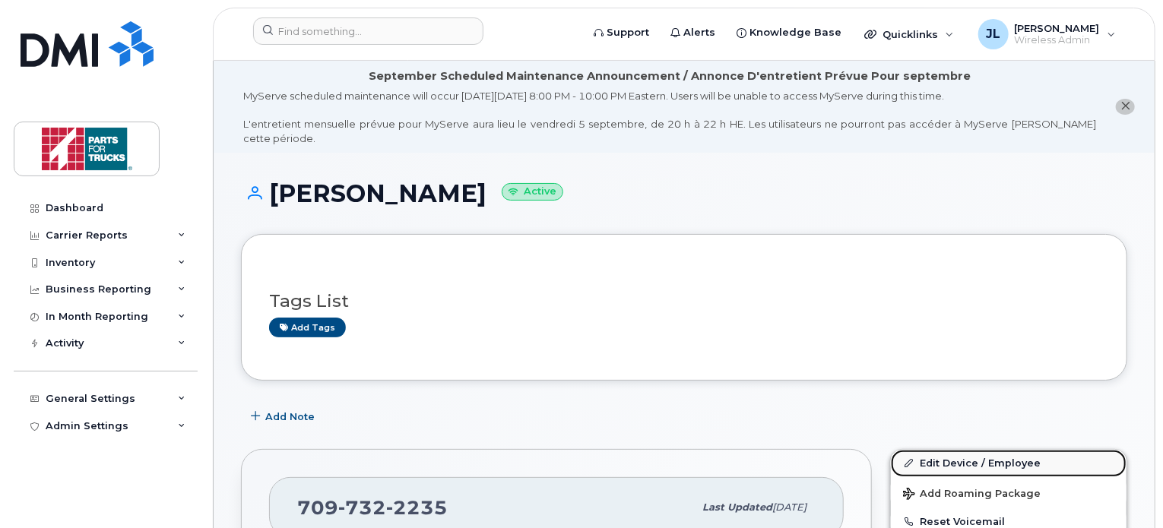
click at [954, 450] on link "Edit Device / Employee" at bounding box center [1009, 463] width 236 height 27
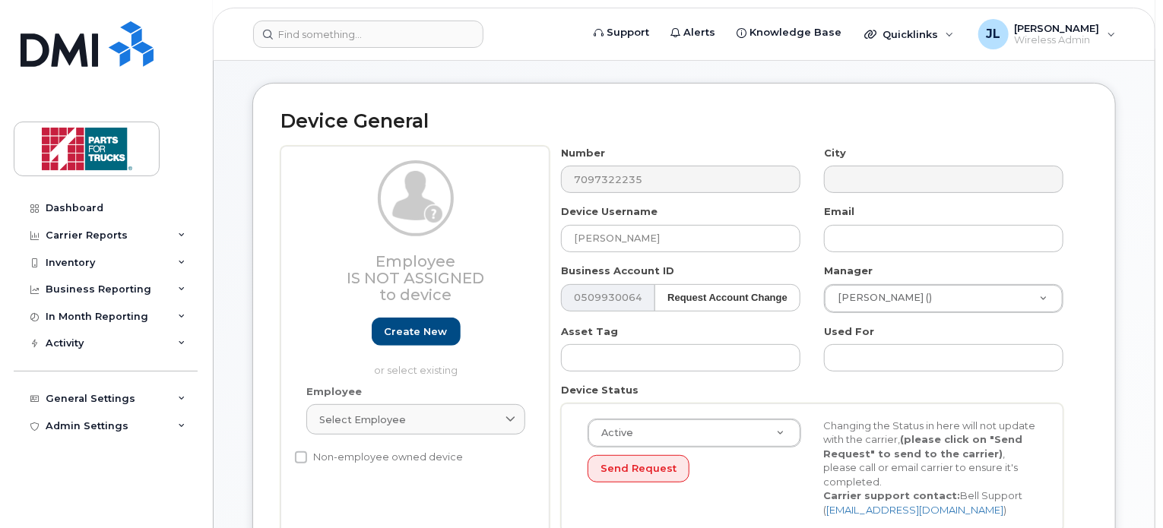
scroll to position [149, 0]
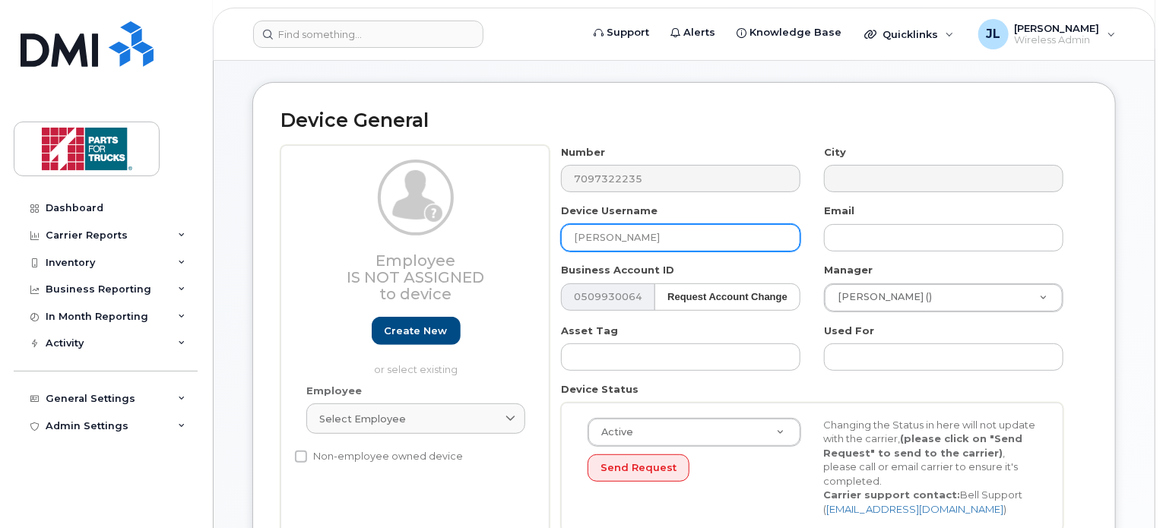
click at [576, 224] on input "[PERSON_NAME]" at bounding box center [680, 237] width 239 height 27
click at [730, 224] on input "[PERSON_NAME] (old [PERSON_NAME]" at bounding box center [680, 237] width 239 height 27
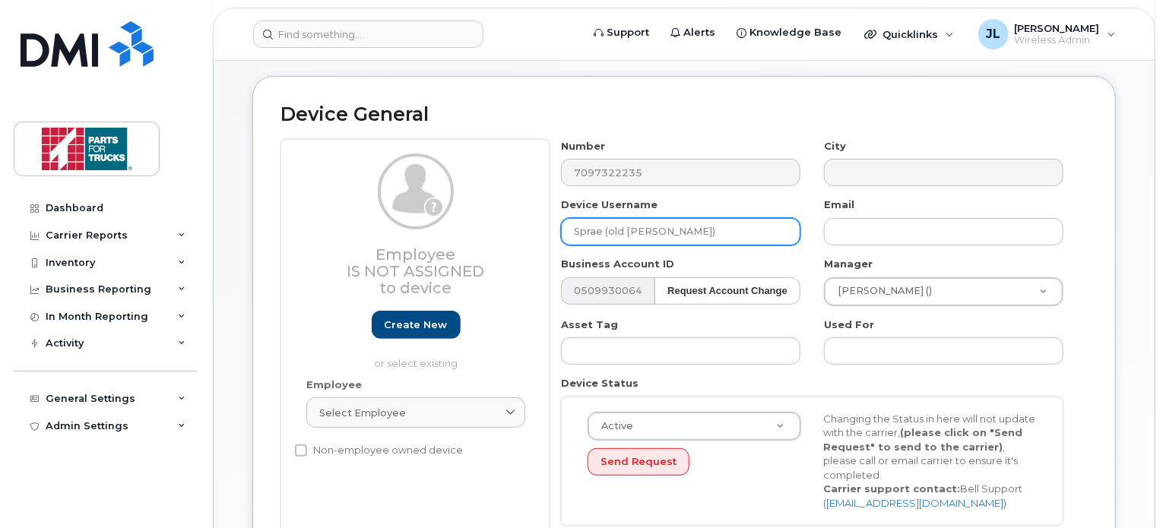
click at [589, 220] on input "Sprae (old [PERSON_NAME])" at bounding box center [680, 231] width 239 height 27
click at [589, 220] on input "Sprae (old Danny Reader)" at bounding box center [680, 231] width 239 height 27
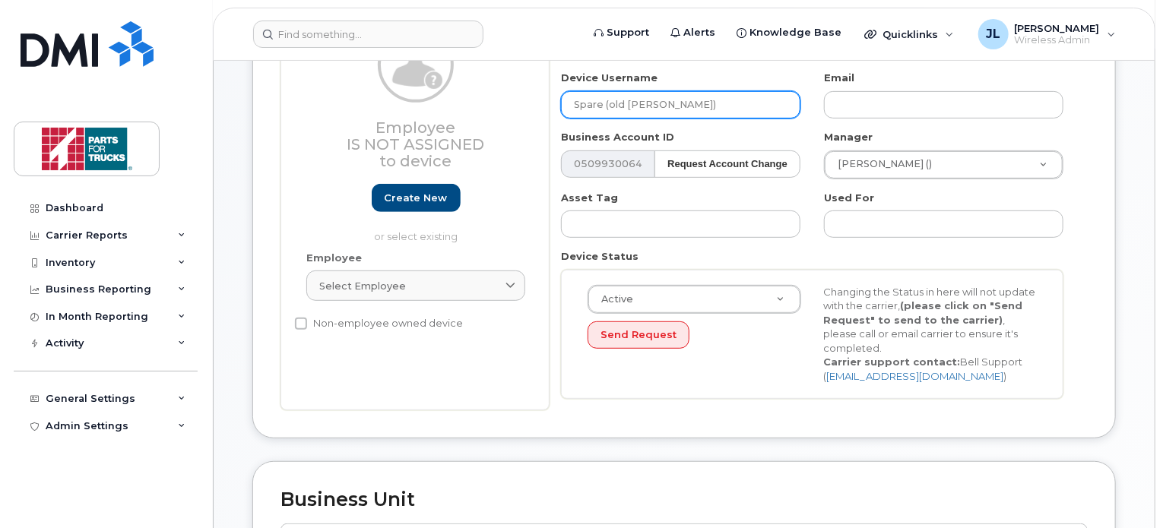
scroll to position [185, 0]
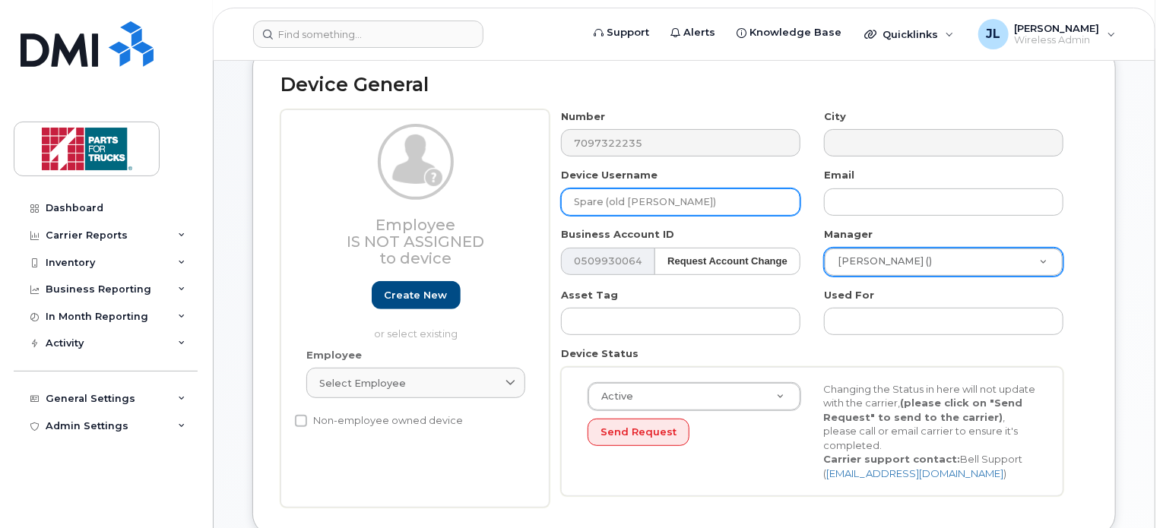
type input "Spare (old Danny Reader)"
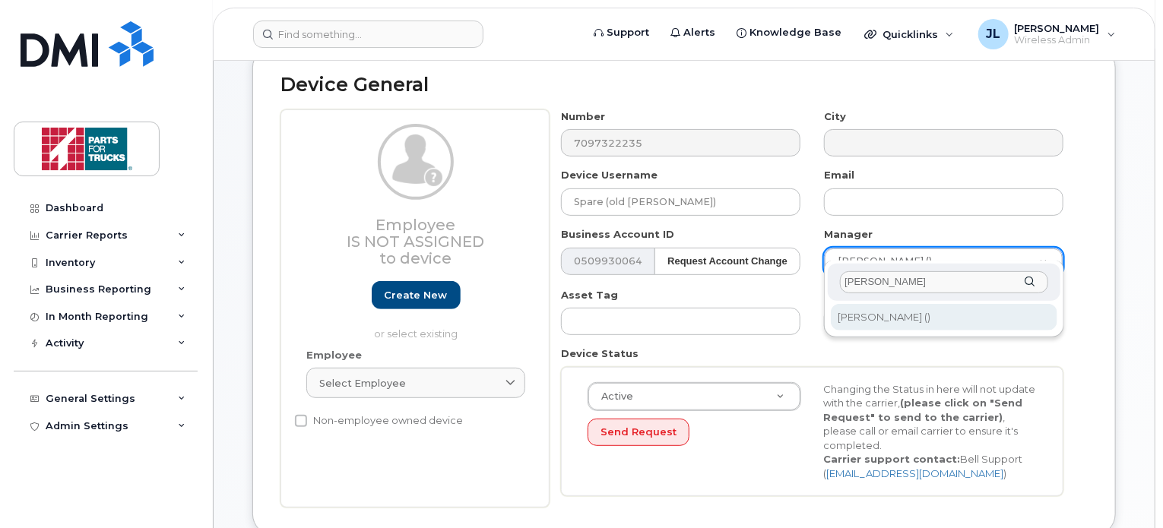
type input "jamie r"
type input "1918267"
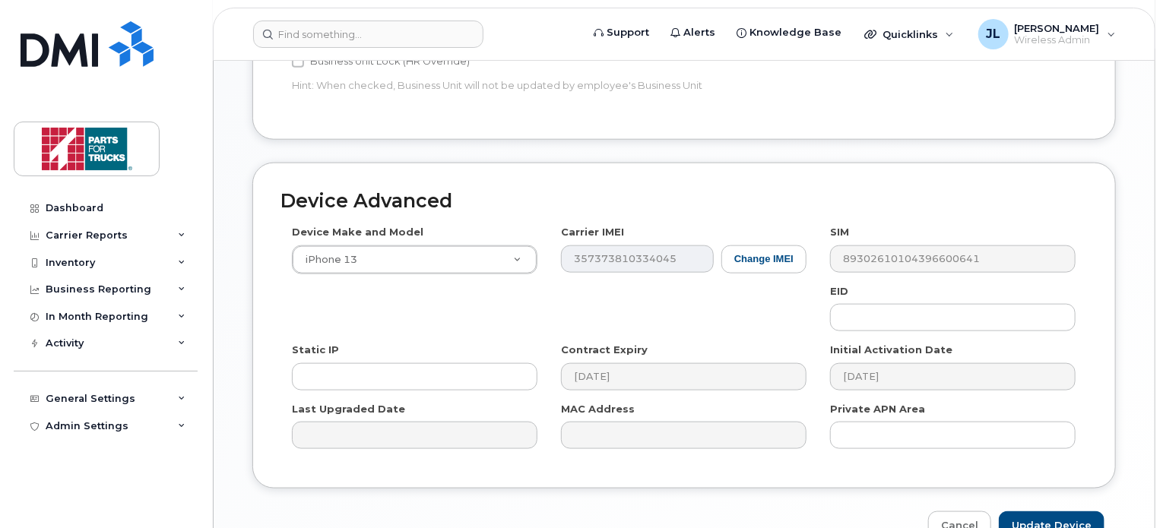
scroll to position [869, 0]
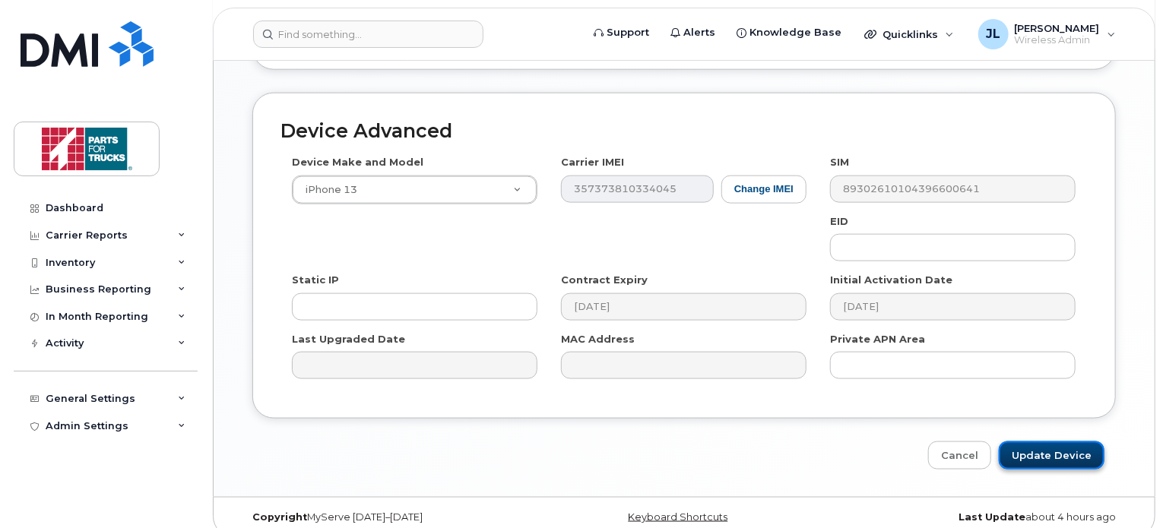
click at [1046, 446] on input "Update Device" at bounding box center [1052, 456] width 106 height 28
type input "Saving..."
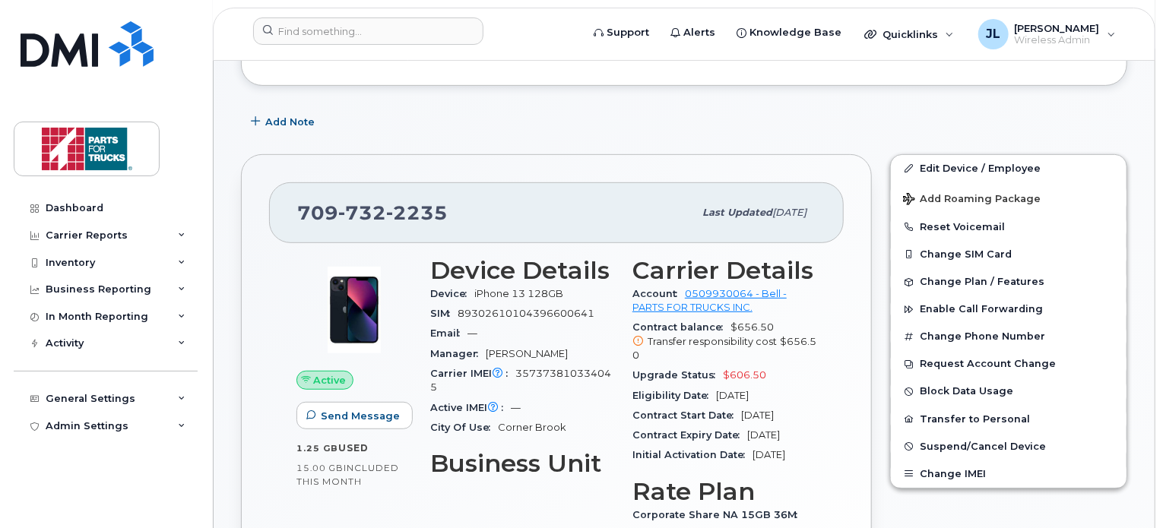
scroll to position [470, 0]
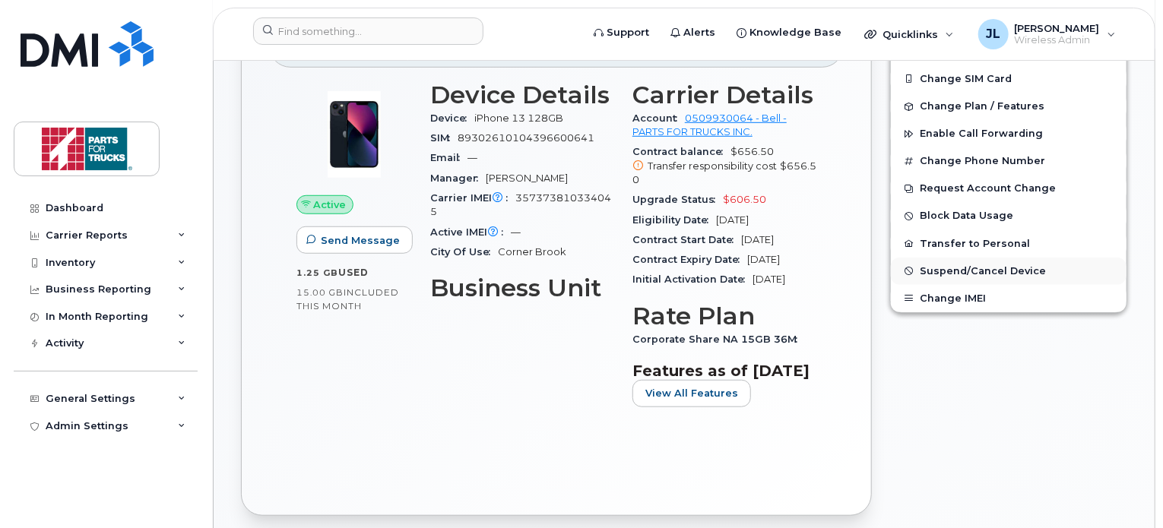
click at [977, 258] on button "Suspend/Cancel Device" at bounding box center [1009, 271] width 236 height 27
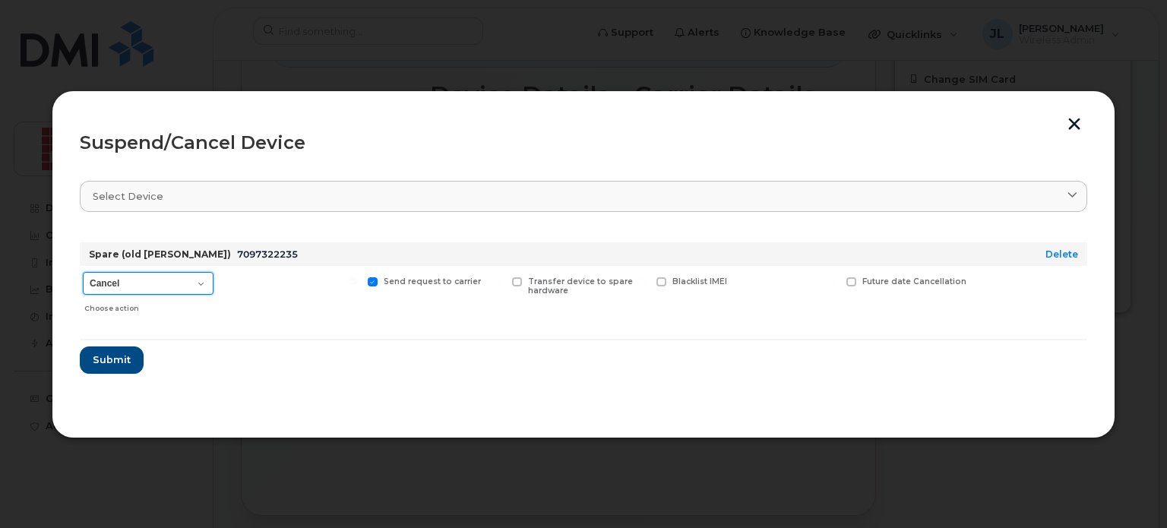
click at [202, 286] on select "Cancel Suspend - Extend Suspension Suspend - Reduced Rate Suspend - Full Rate S…" at bounding box center [148, 283] width 131 height 23
click at [335, 278] on div at bounding box center [290, 293] width 141 height 54
click at [201, 286] on select "Cancel Suspend - Extend Suspension Suspend - Reduced Rate Suspend - Full Rate S…" at bounding box center [148, 283] width 131 height 23
select select "[object Object]"
click at [83, 272] on select "Cancel Suspend - Extend Suspension Suspend - Reduced Rate Suspend - Full Rate S…" at bounding box center [148, 283] width 131 height 23
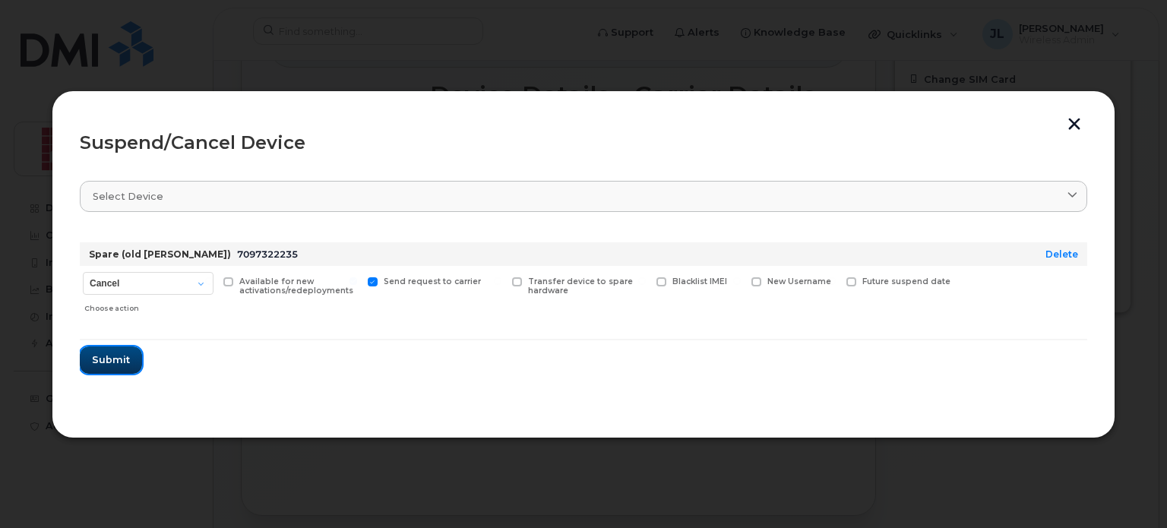
click at [106, 362] on span "Submit" at bounding box center [111, 360] width 38 height 14
click at [106, 362] on form "Spare (old Danny Reader) 7097322235 Delete Cancel Suspend - Extend Suspension S…" at bounding box center [584, 302] width 1008 height 144
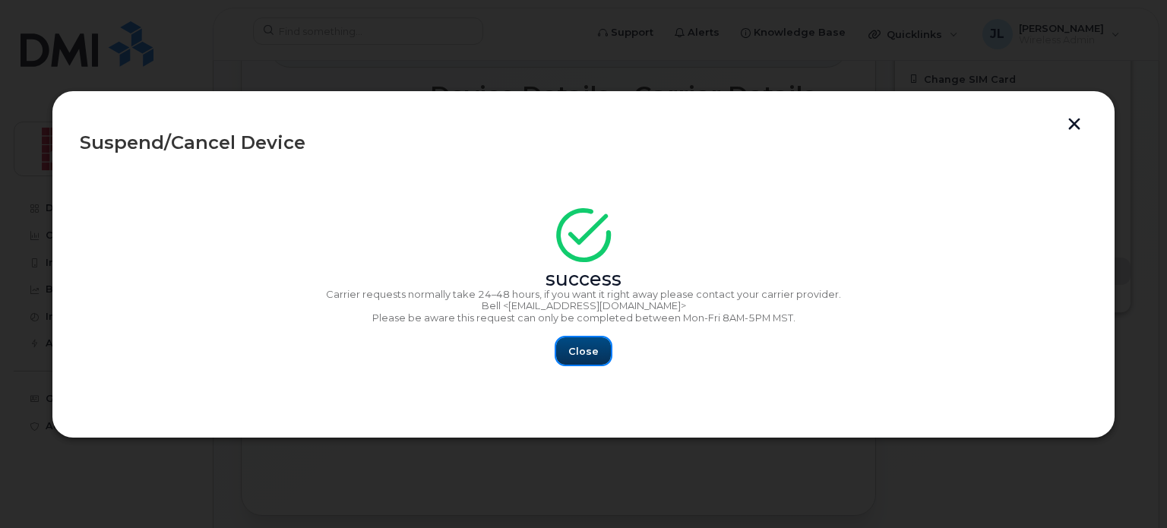
click at [583, 356] on span "Close" at bounding box center [583, 351] width 30 height 14
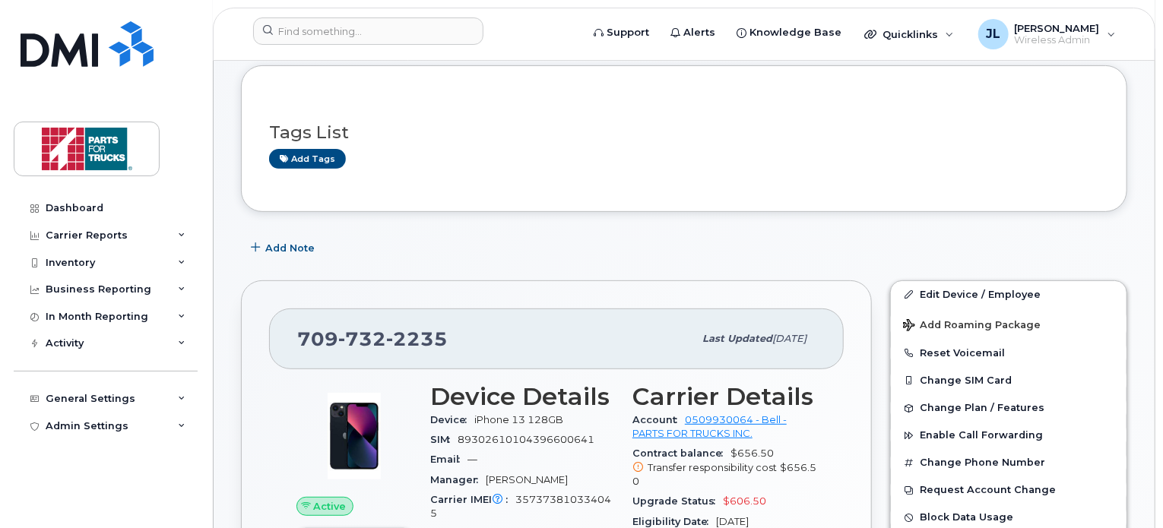
scroll to position [166, 0]
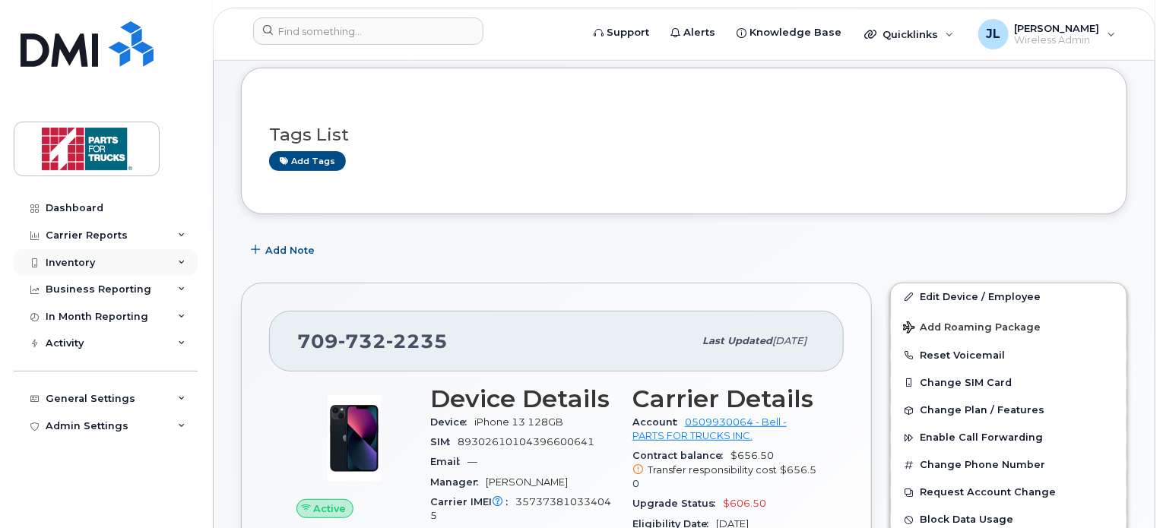
click at [88, 272] on div "Inventory" at bounding box center [106, 262] width 184 height 27
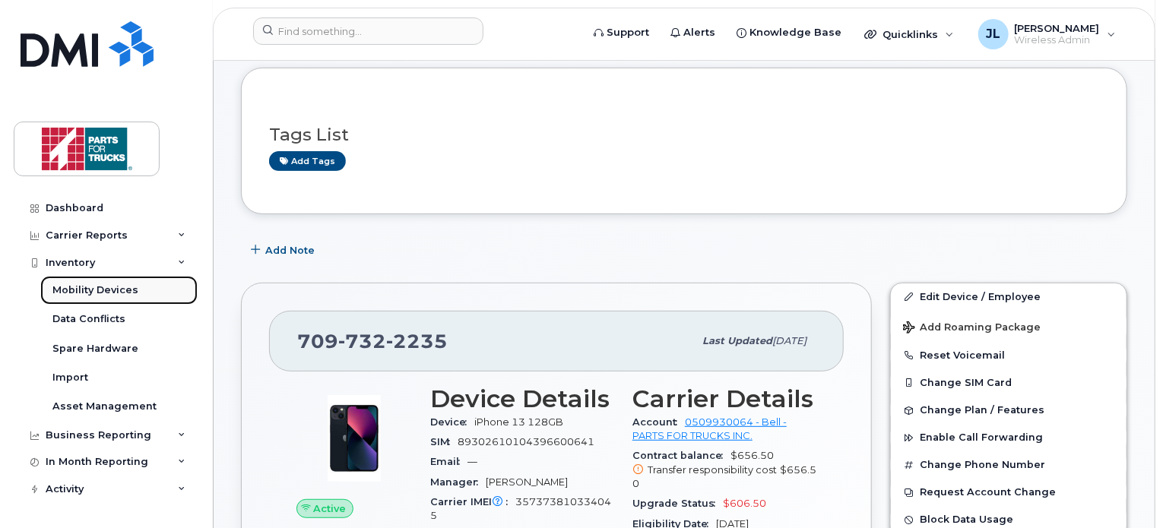
click at [131, 294] on div "Mobility Devices" at bounding box center [95, 290] width 86 height 14
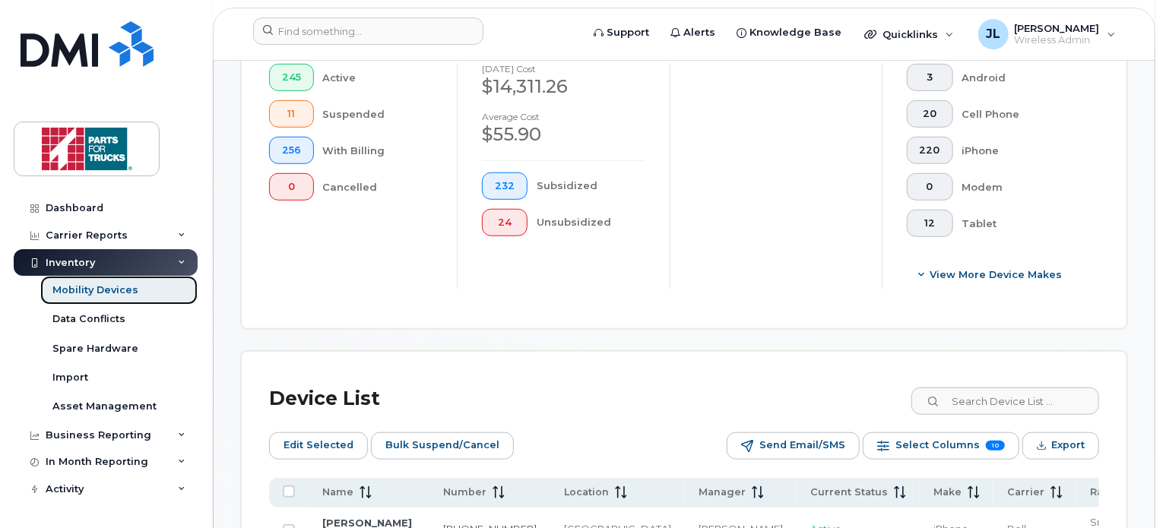
scroll to position [534, 0]
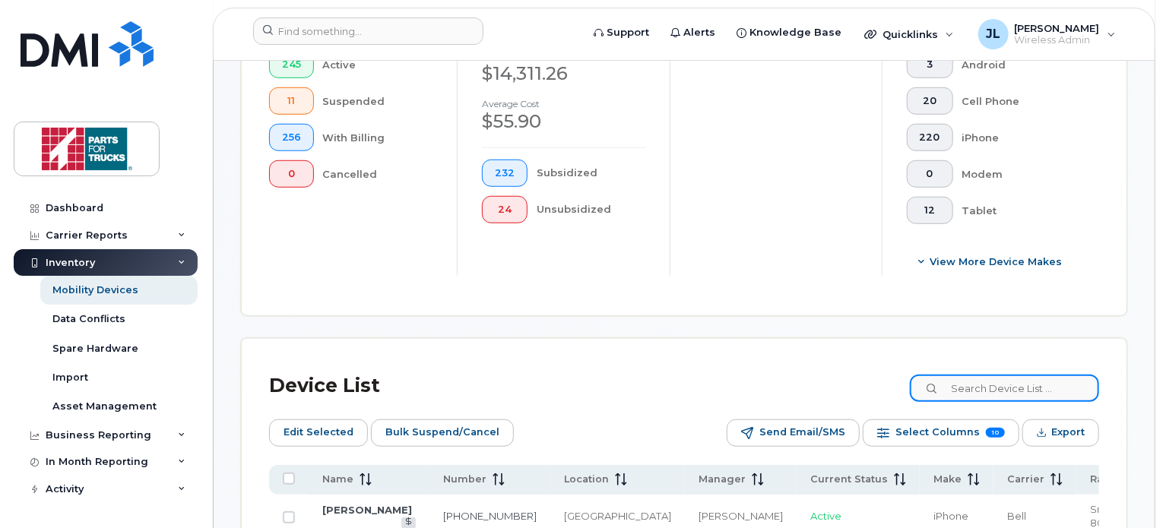
click at [1029, 385] on input at bounding box center [1004, 388] width 189 height 27
type input "danny"
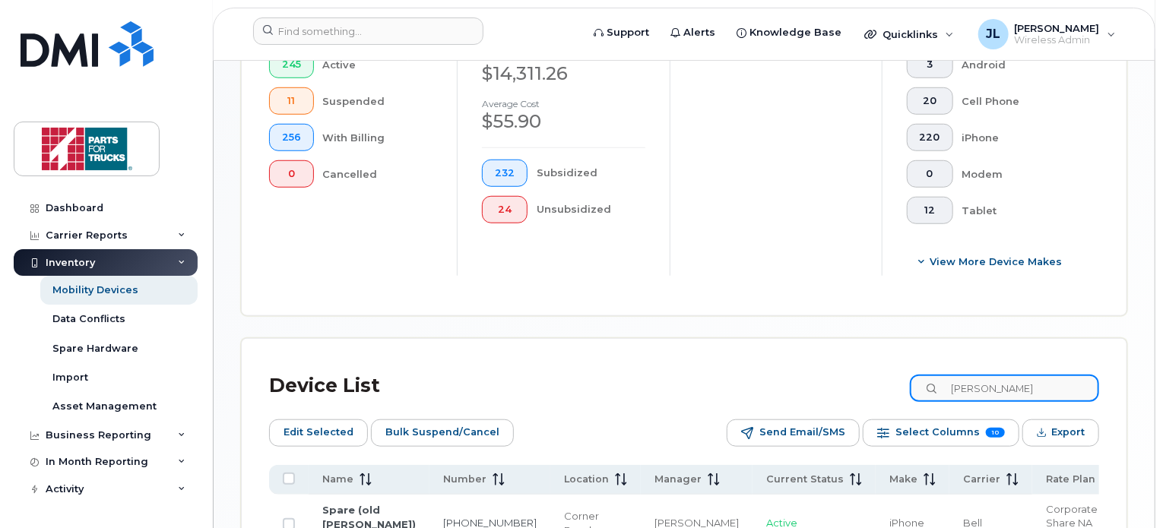
scroll to position [726, 0]
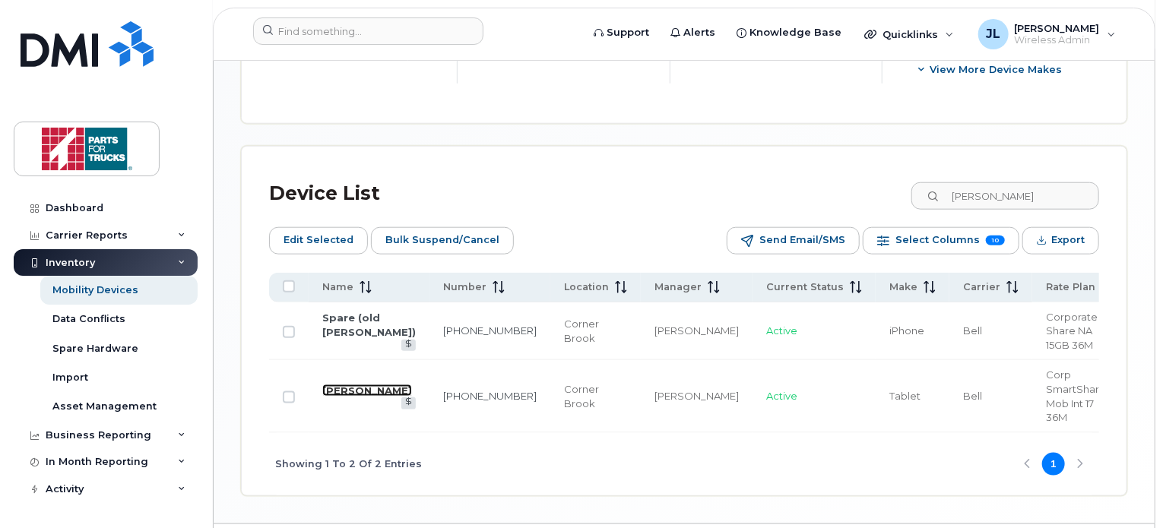
click at [323, 385] on link "[PERSON_NAME]" at bounding box center [367, 391] width 90 height 12
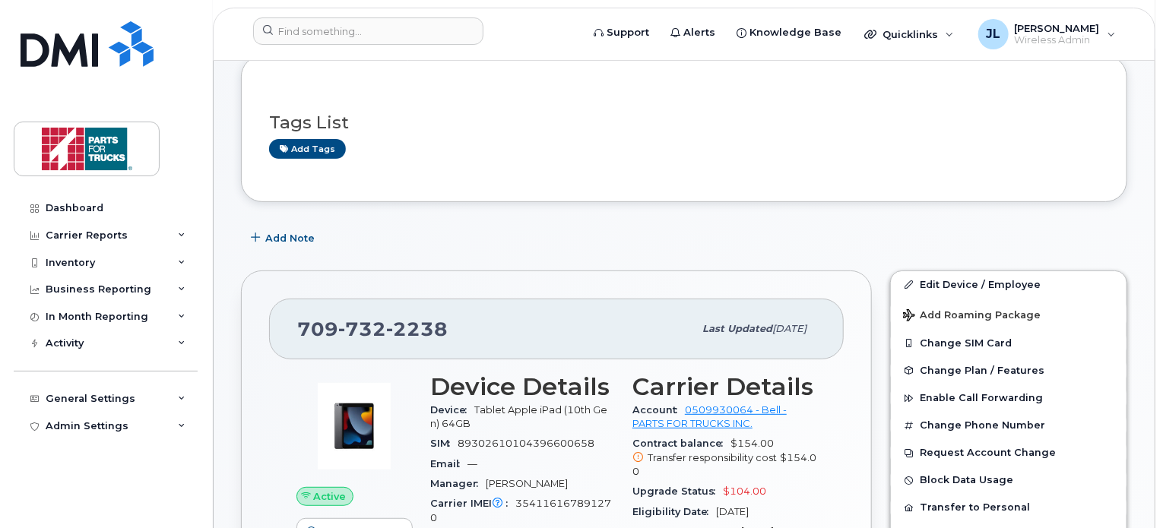
scroll to position [185, 0]
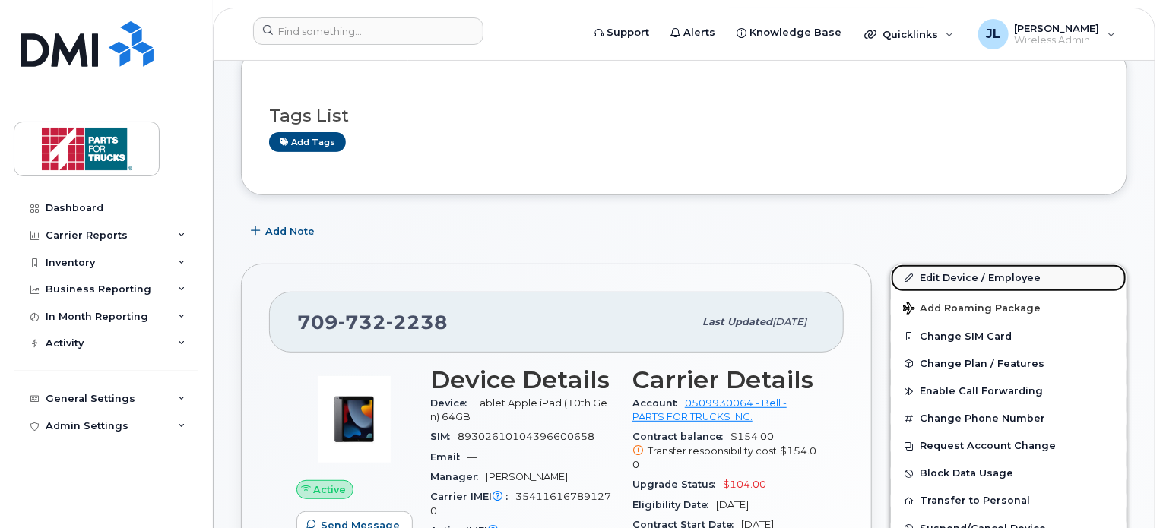
click at [982, 264] on link "Edit Device / Employee" at bounding box center [1009, 277] width 236 height 27
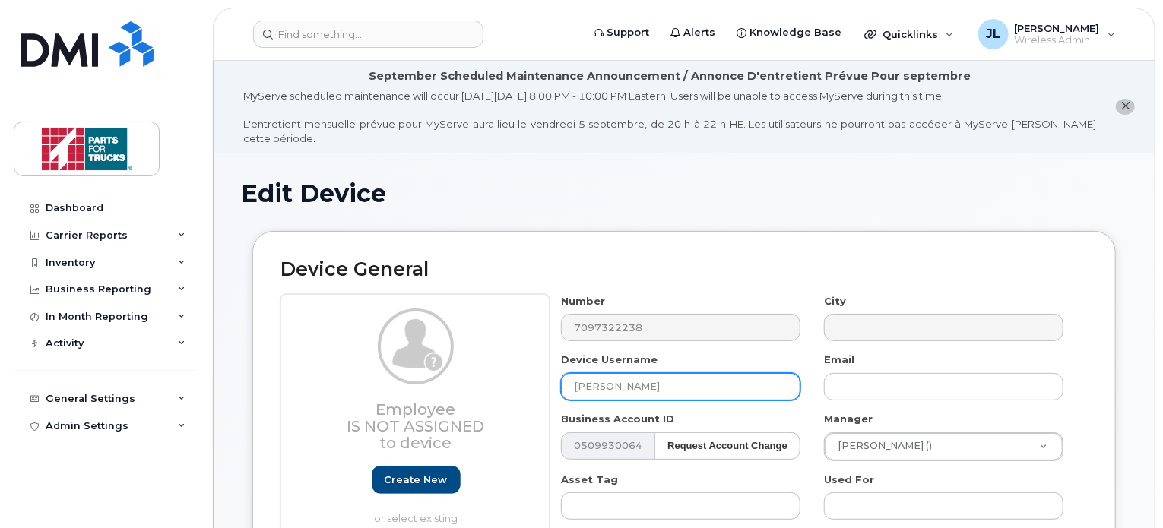
click at [571, 377] on input "[PERSON_NAME]" at bounding box center [680, 386] width 239 height 27
click at [1107, 298] on div "Device General Employee Is not assigned to device Create new or select existing…" at bounding box center [683, 475] width 863 height 489
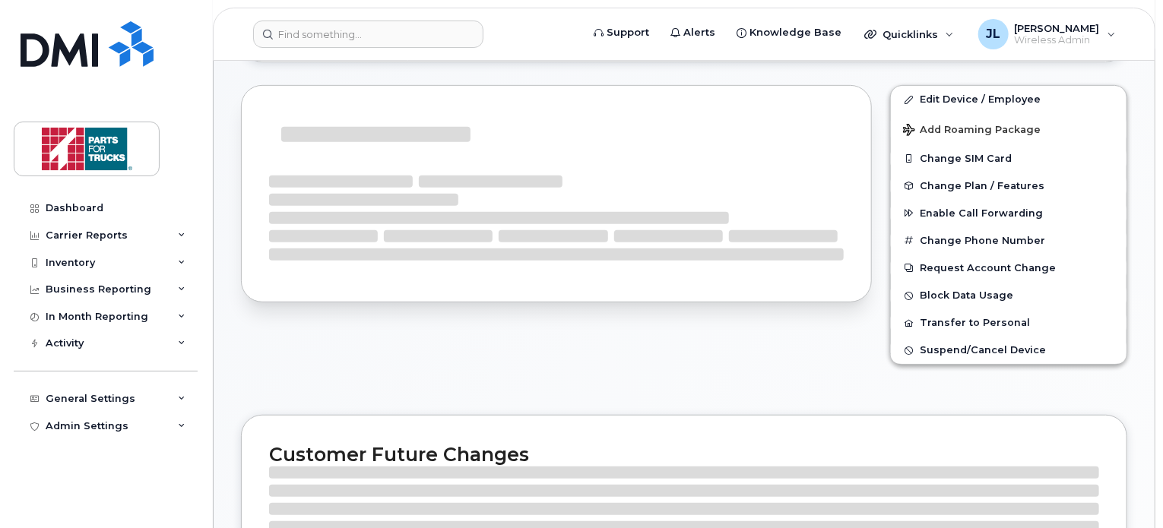
scroll to position [375, 0]
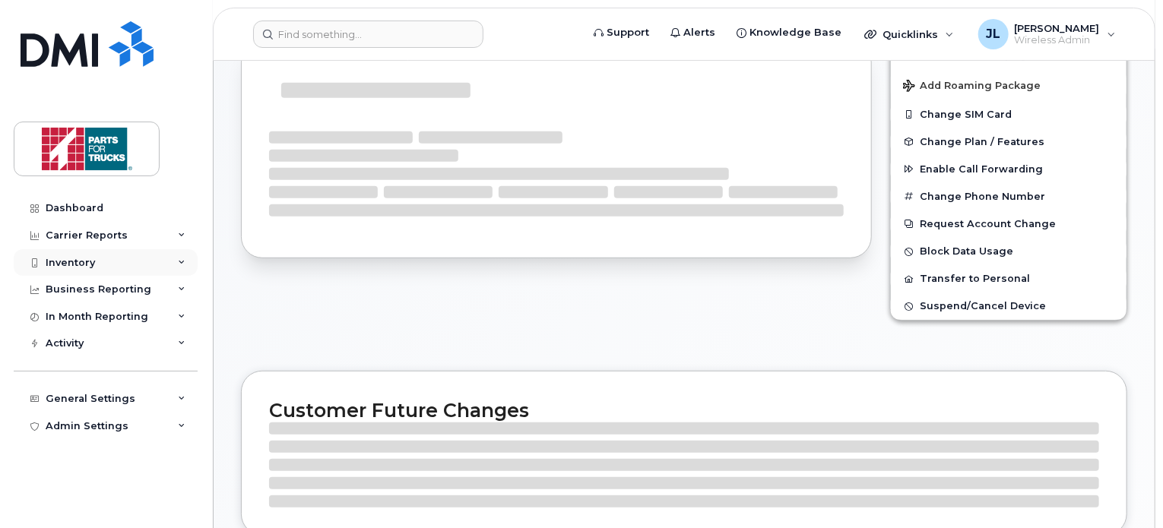
click at [92, 260] on div "Inventory" at bounding box center [70, 263] width 49 height 12
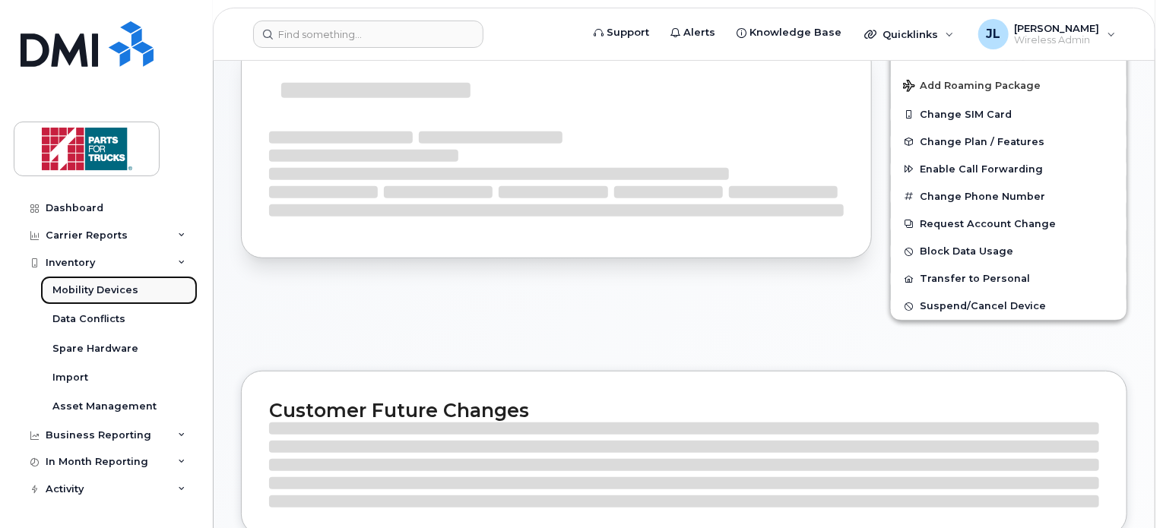
click at [82, 288] on div "Mobility Devices" at bounding box center [95, 290] width 86 height 14
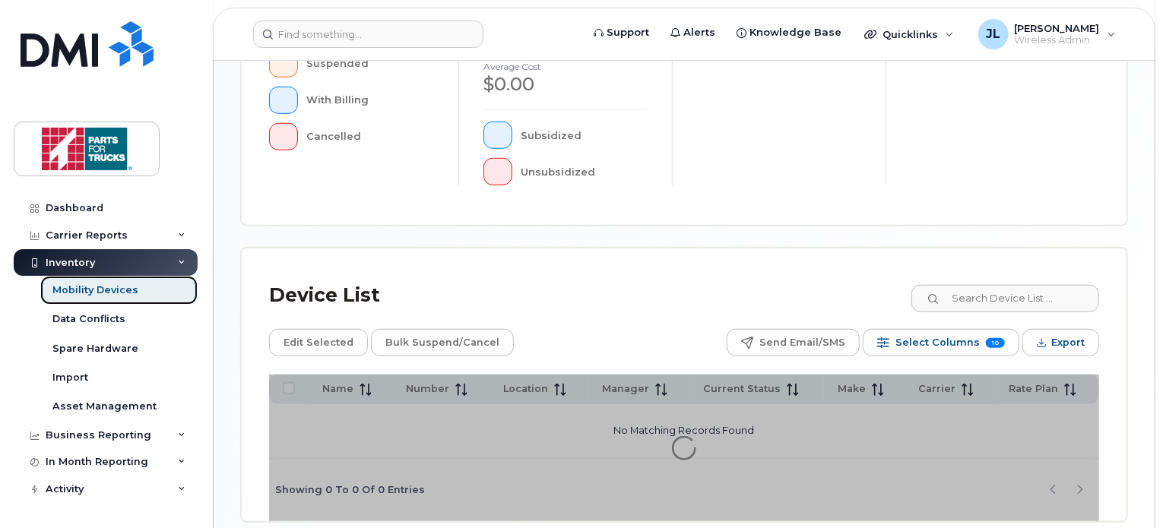
scroll to position [600, 0]
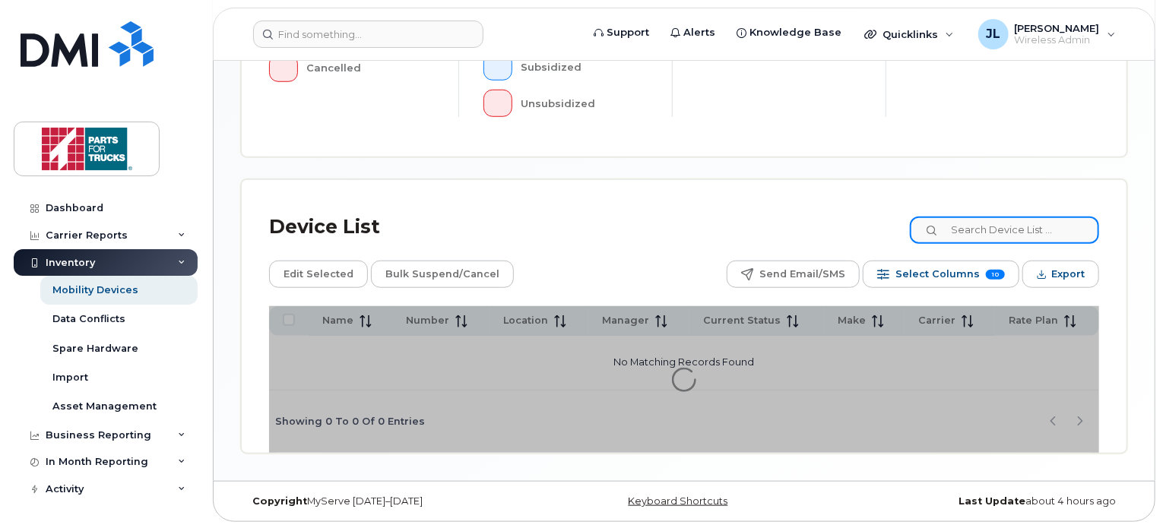
click at [999, 231] on input at bounding box center [1004, 230] width 189 height 27
type input "danny"
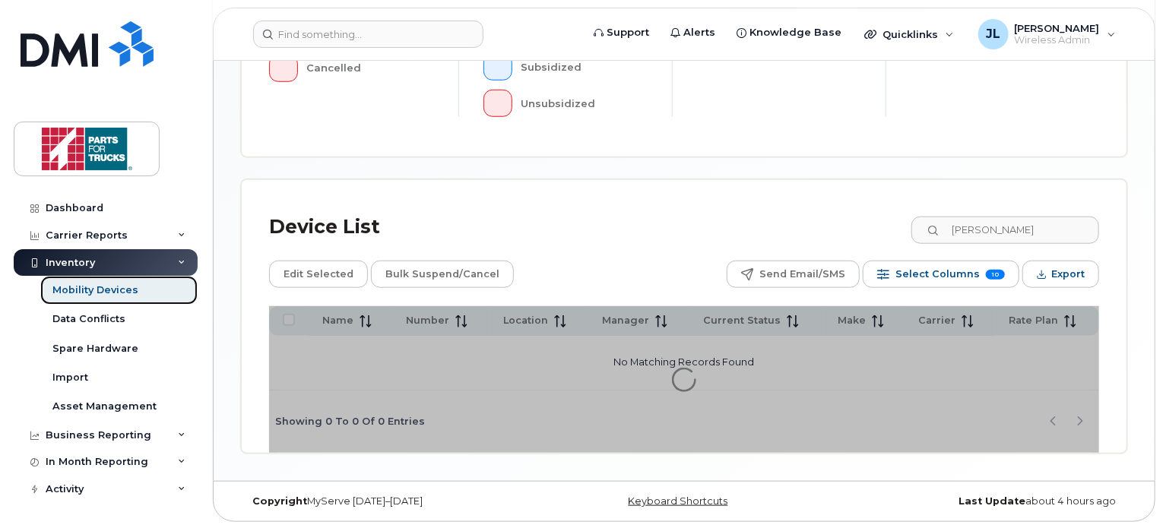
click at [95, 289] on div "Mobility Devices" at bounding box center [95, 290] width 86 height 14
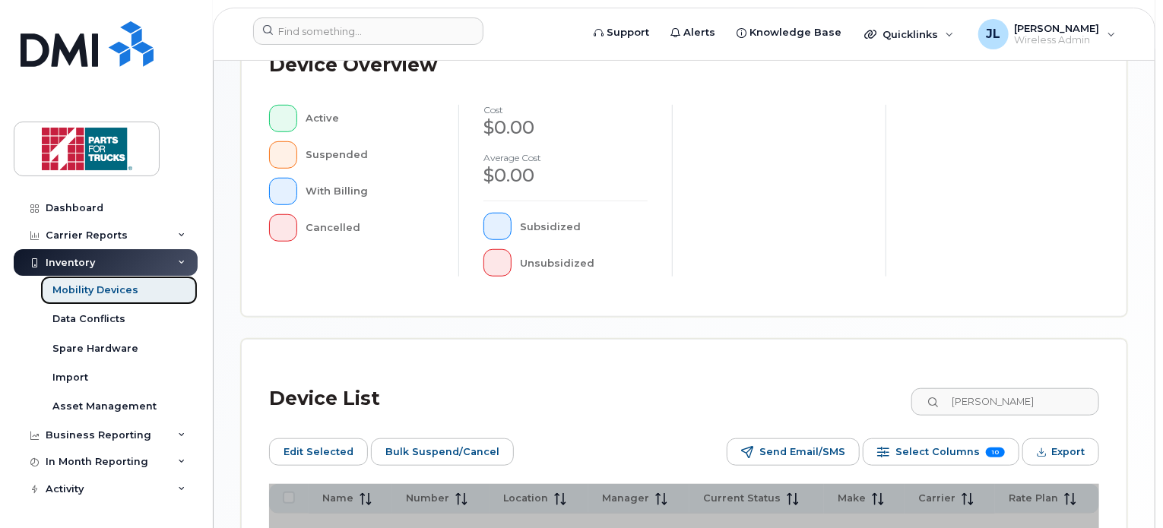
scroll to position [692, 0]
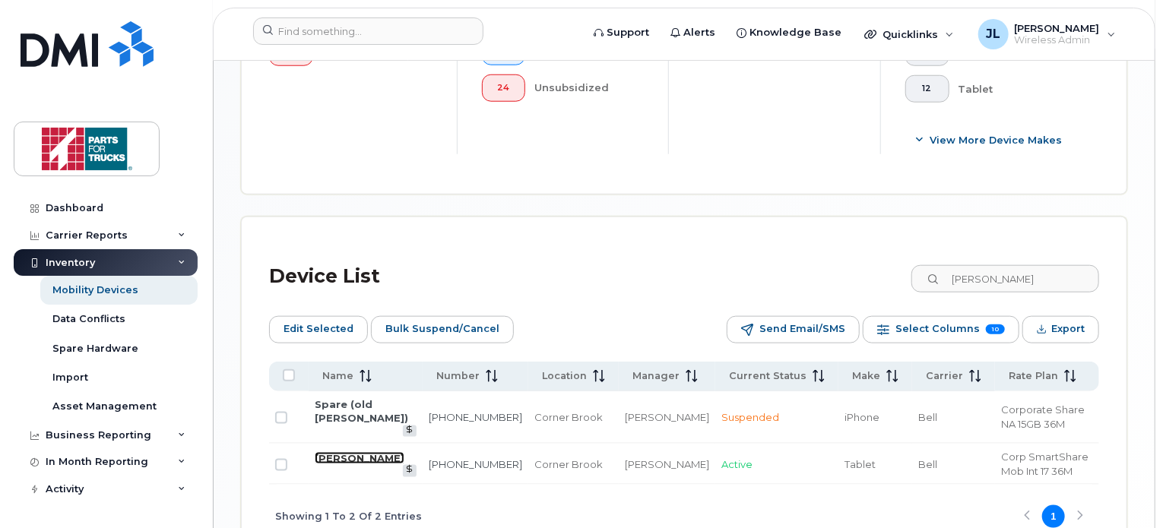
click at [356, 452] on link "[PERSON_NAME]" at bounding box center [360, 458] width 90 height 12
click at [350, 452] on link "[PERSON_NAME]" at bounding box center [360, 458] width 90 height 12
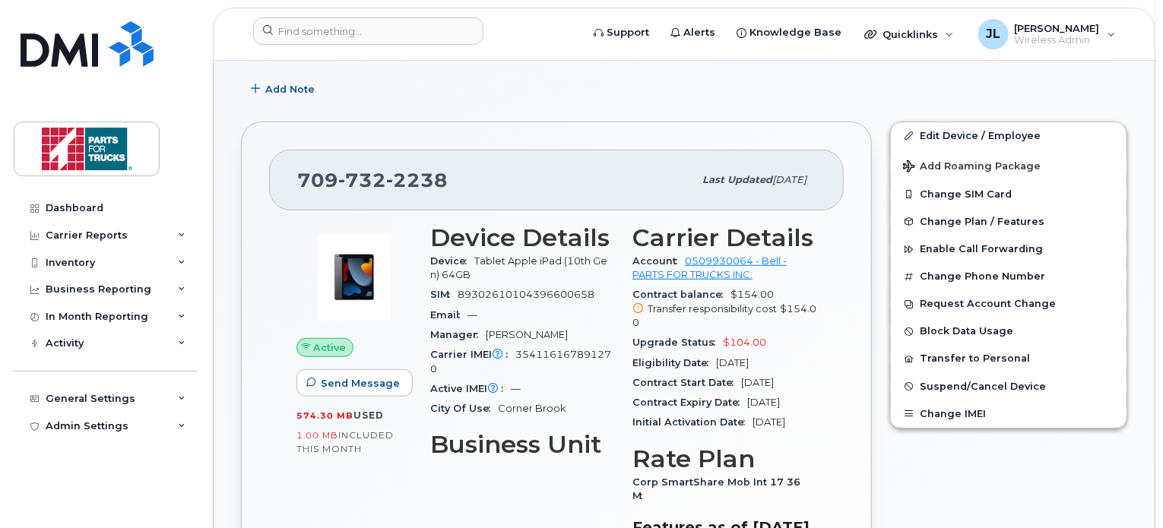
scroll to position [328, 0]
click at [94, 270] on div "Inventory" at bounding box center [106, 262] width 184 height 27
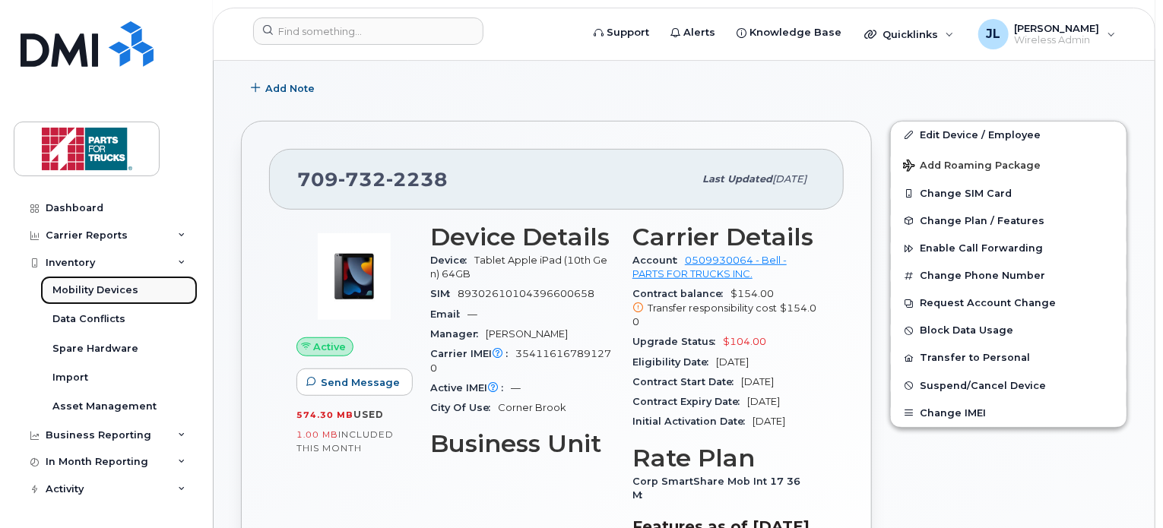
click at [89, 293] on div "Mobility Devices" at bounding box center [95, 290] width 86 height 14
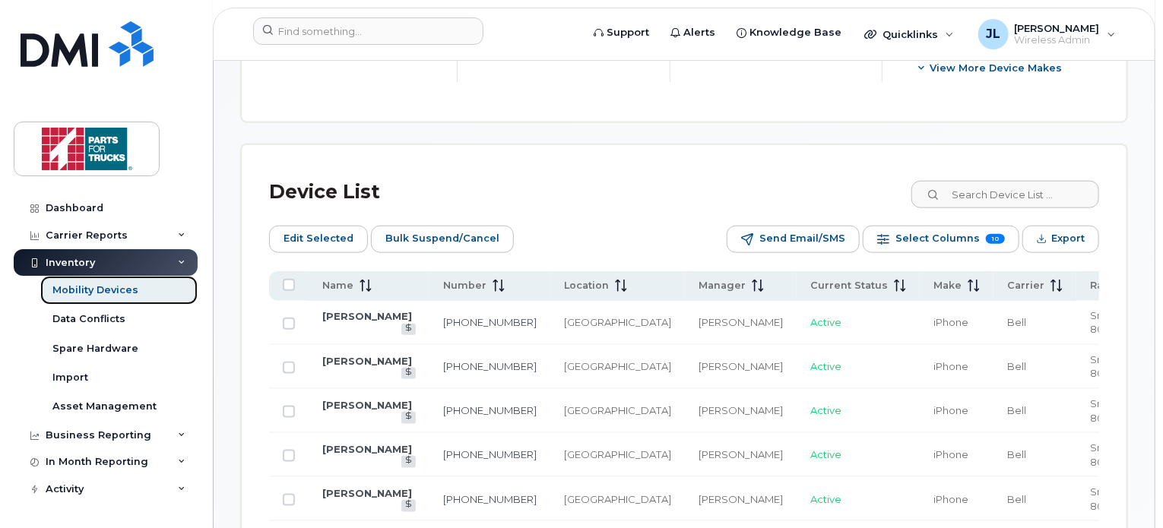
scroll to position [731, 0]
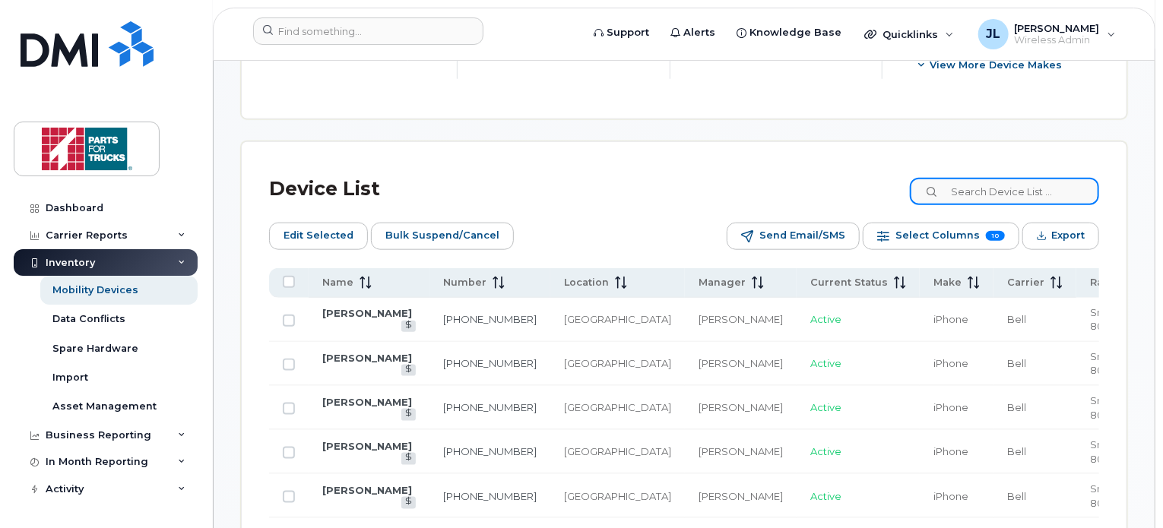
click at [1004, 203] on input at bounding box center [1004, 191] width 189 height 27
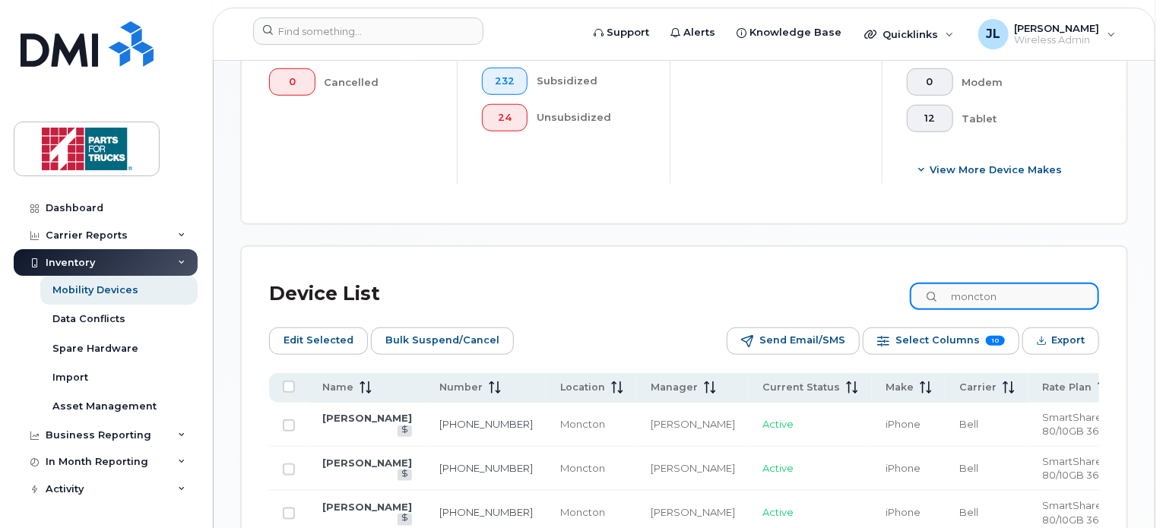
scroll to position [597, 0]
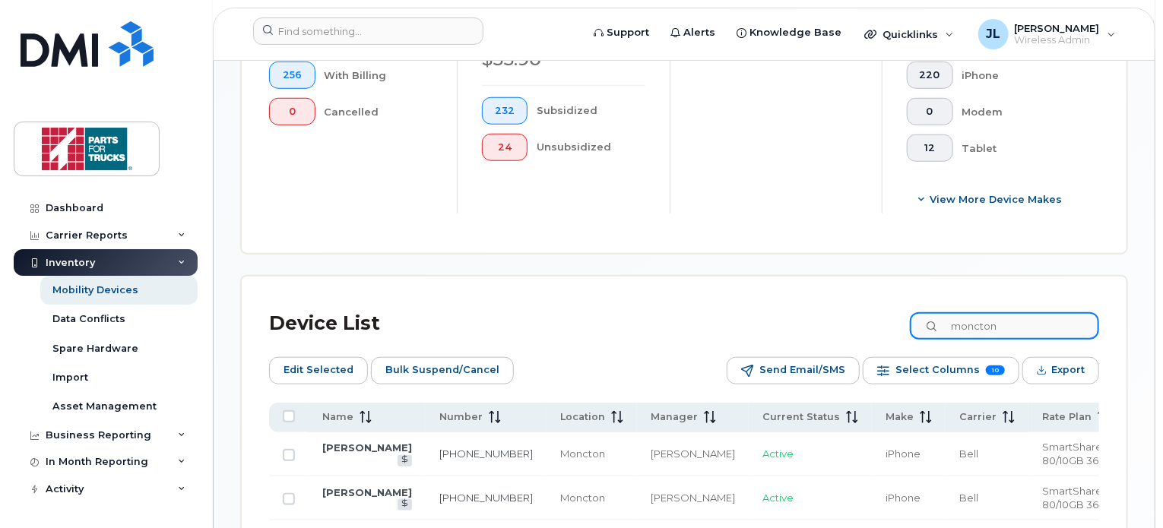
drag, startPoint x: 939, startPoint y: 319, endPoint x: 764, endPoint y: 271, distance: 181.2
click at [764, 271] on div "Mobility Devices Devices Save Report Import from CSV Export to CSV Add Device F…" at bounding box center [684, 369] width 886 height 1755
type input "spare"
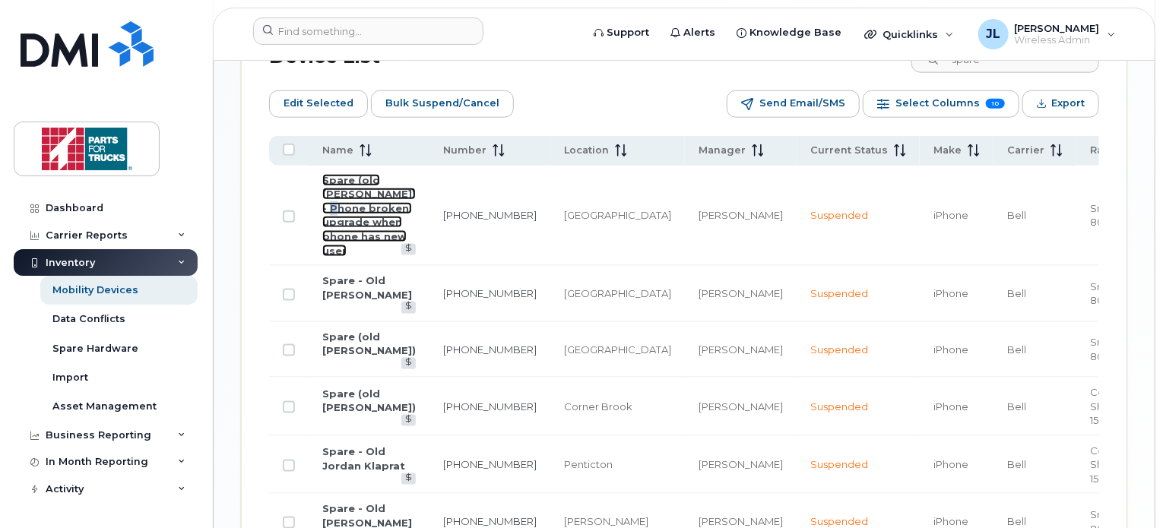
scroll to position [867, 0]
